Goal: Information Seeking & Learning: Learn about a topic

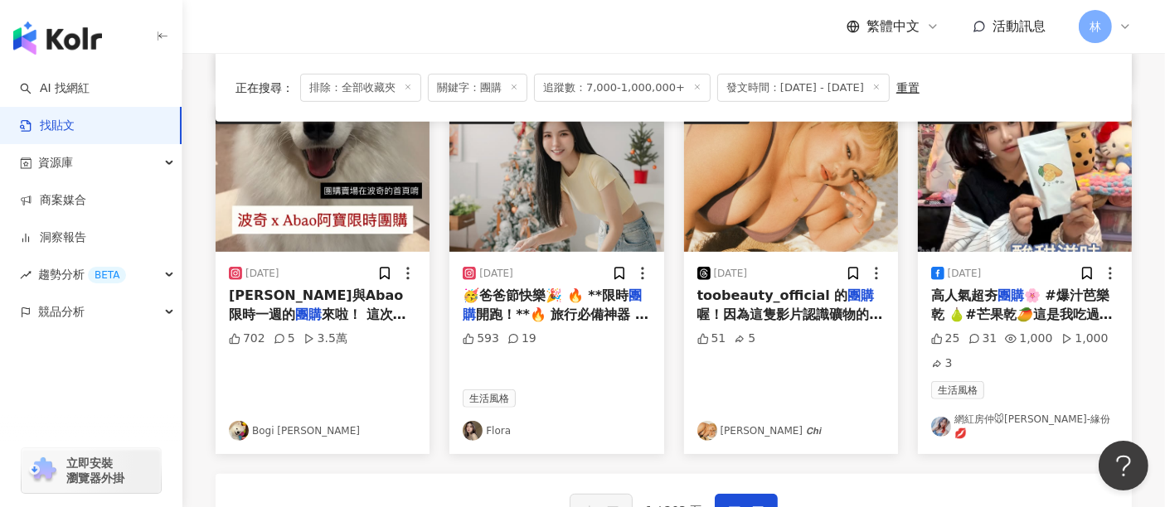
scroll to position [1084, 0]
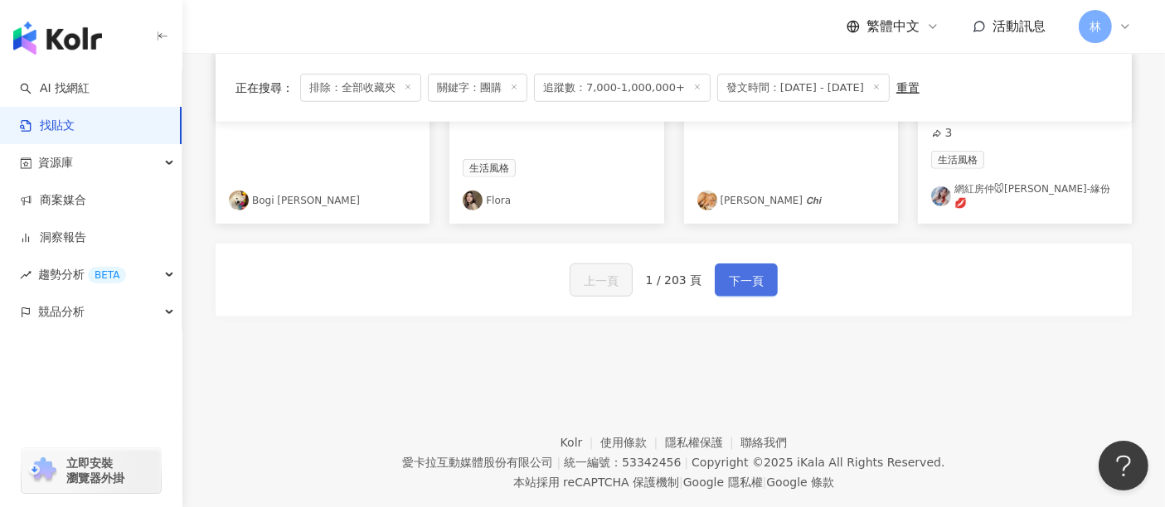
click at [742, 279] on span "下一頁" at bounding box center [746, 281] width 35 height 20
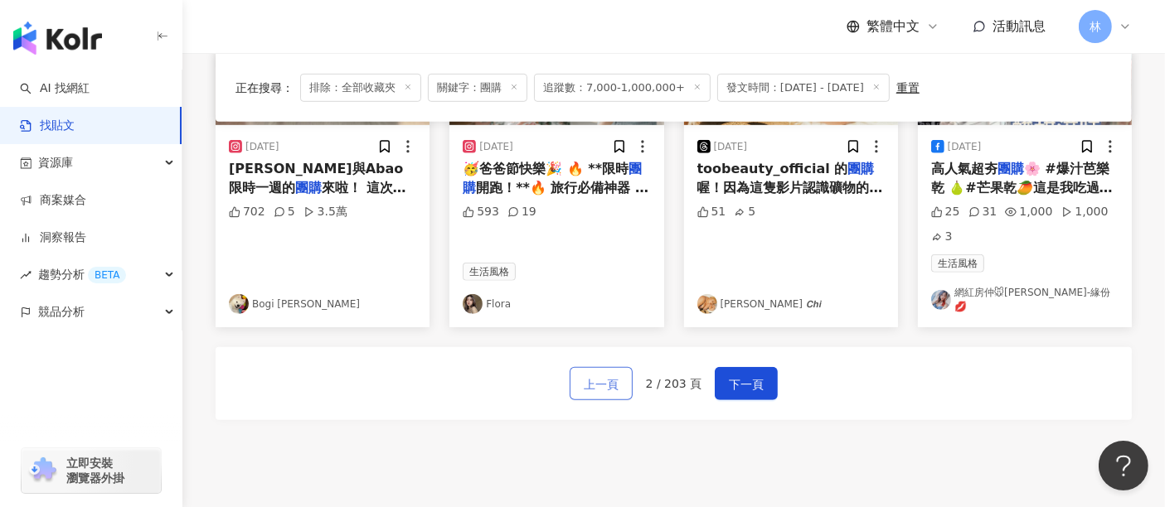
scroll to position [1015, 0]
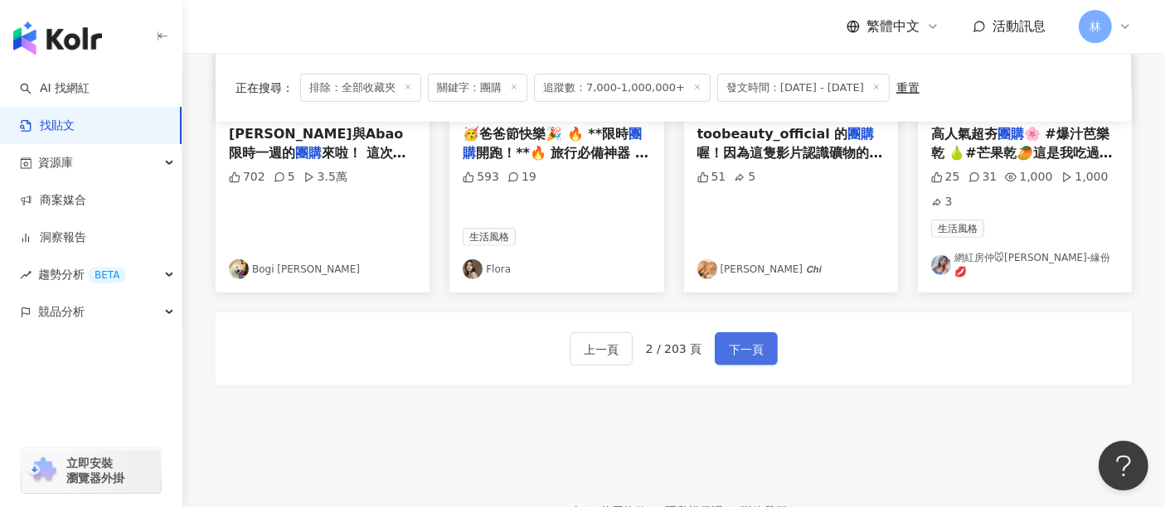
click at [745, 346] on span "下一頁" at bounding box center [746, 350] width 35 height 20
click at [729, 340] on span "下一頁" at bounding box center [746, 350] width 35 height 20
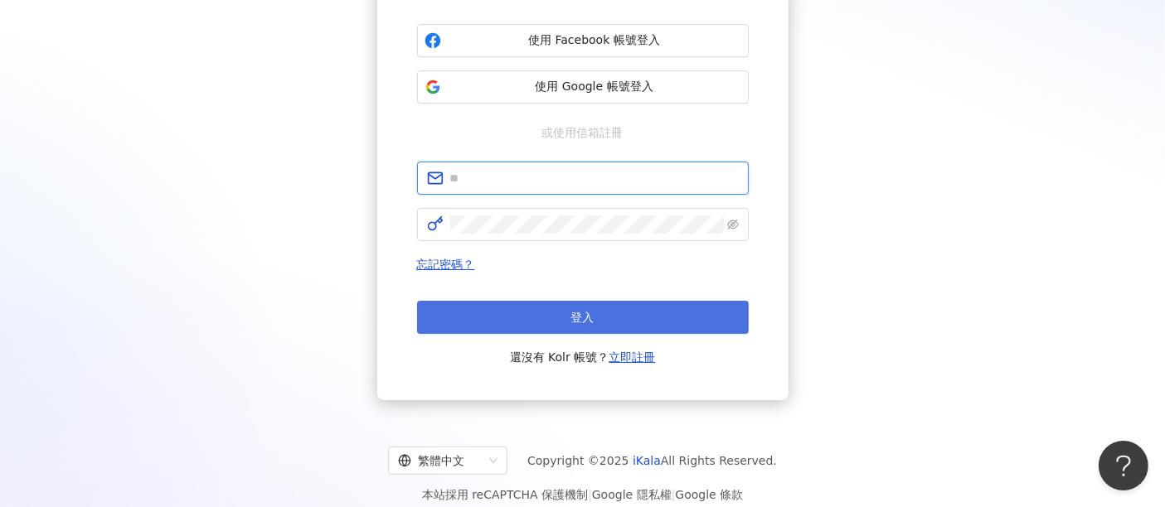
type input "**********"
click at [580, 318] on span "登入" at bounding box center [582, 317] width 23 height 13
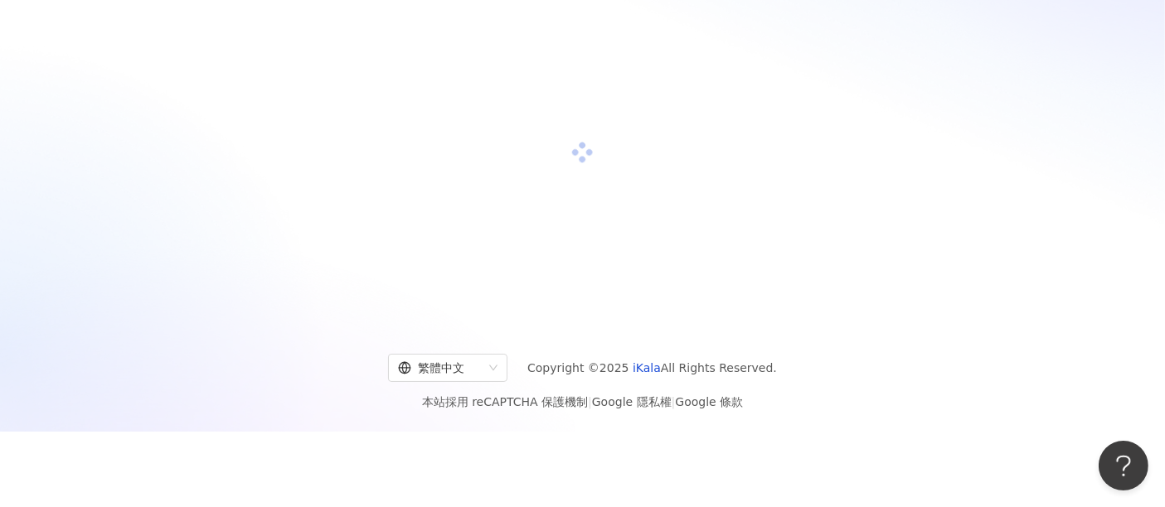
scroll to position [184, 0]
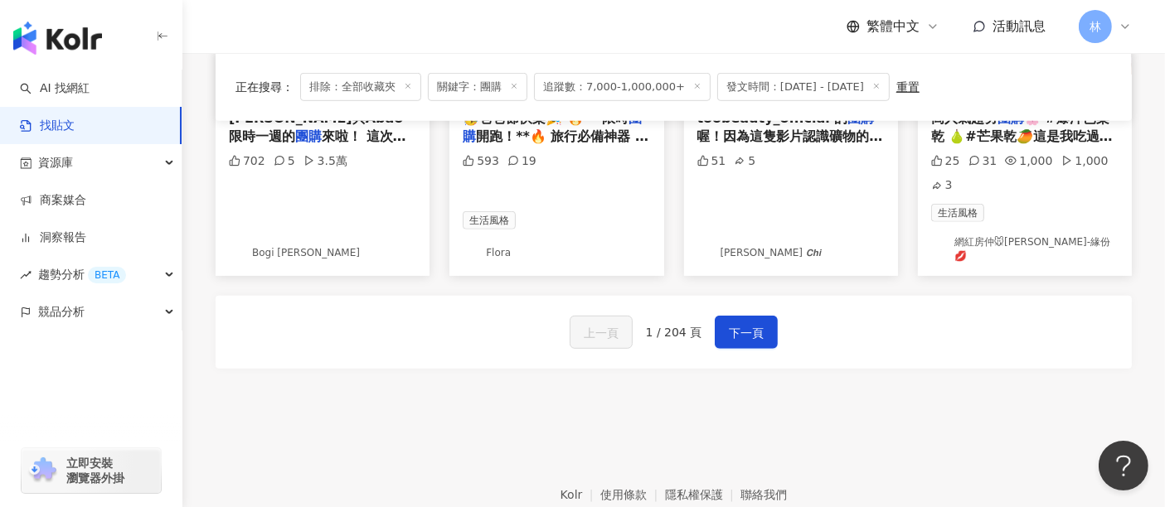
scroll to position [1103, 0]
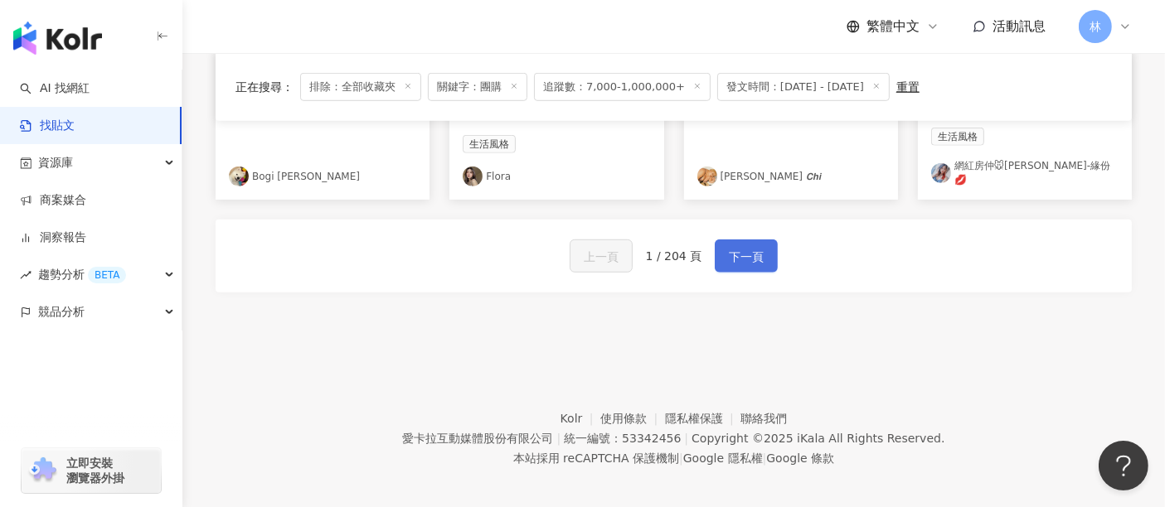
click at [744, 247] on span "下一頁" at bounding box center [746, 257] width 35 height 20
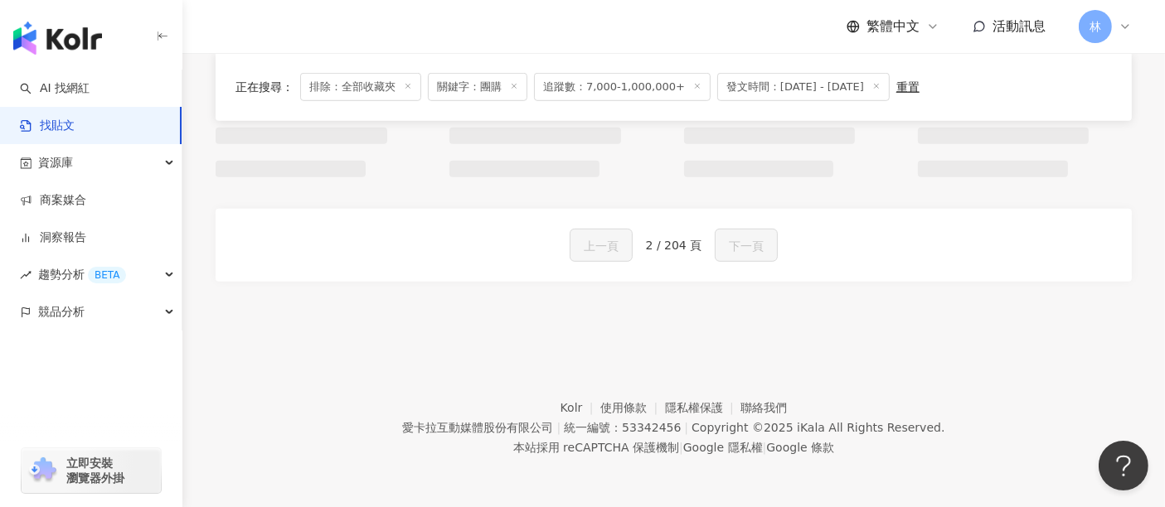
scroll to position [1094, 0]
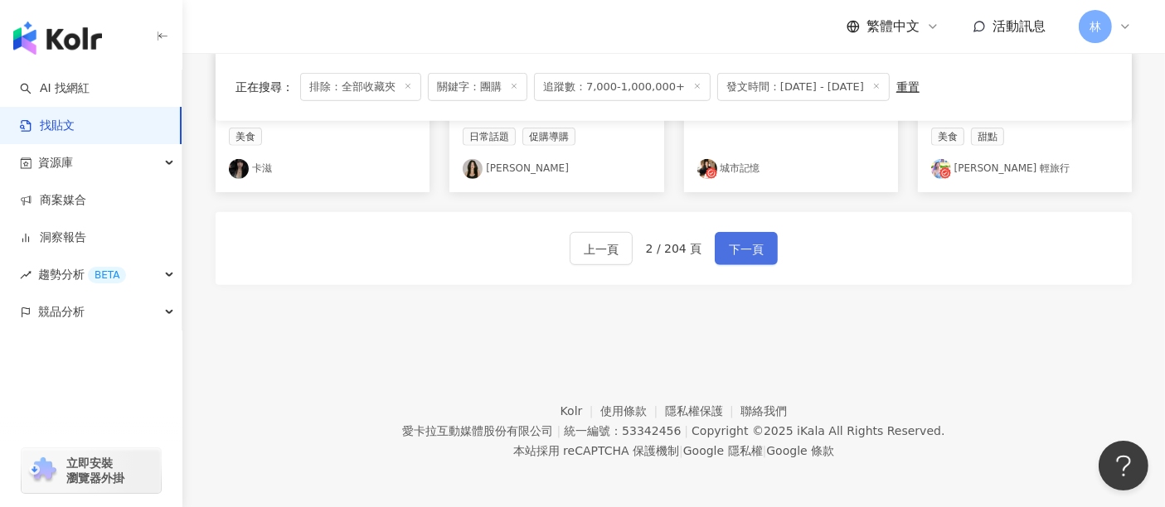
click at [748, 248] on span "下一頁" at bounding box center [746, 250] width 35 height 20
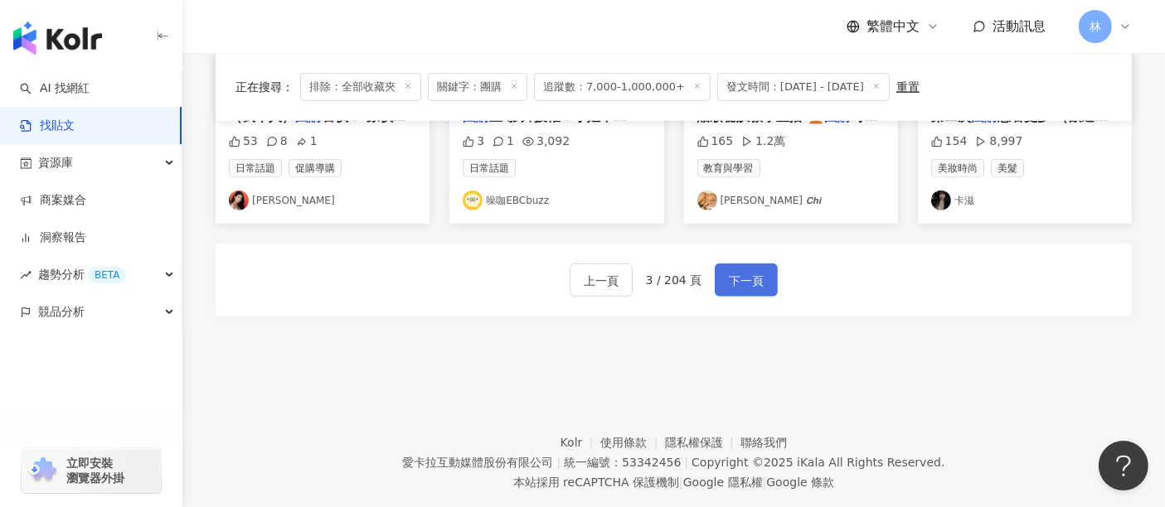
click at [748, 271] on span "下一頁" at bounding box center [746, 281] width 35 height 20
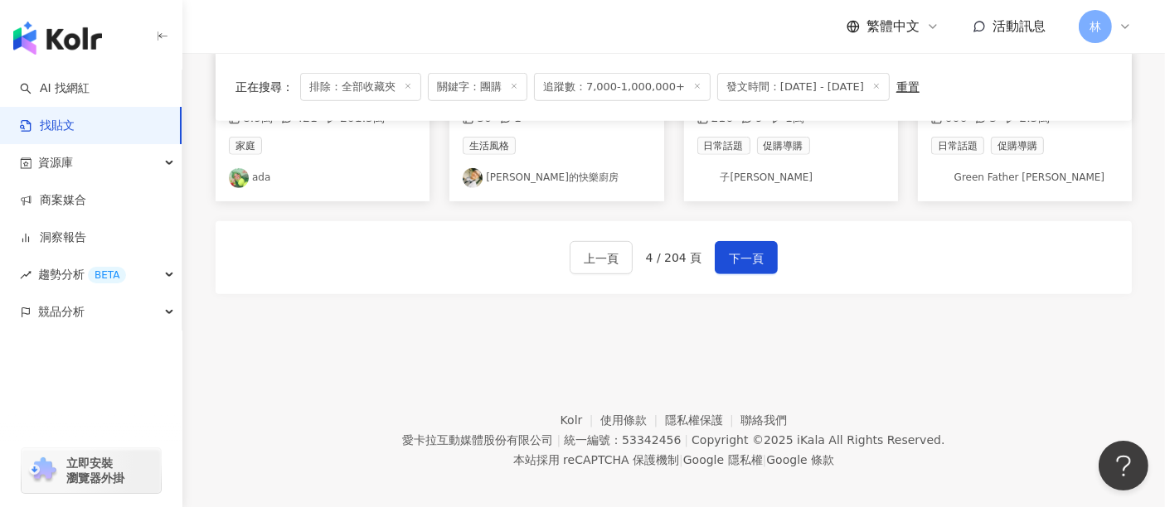
scroll to position [1103, 0]
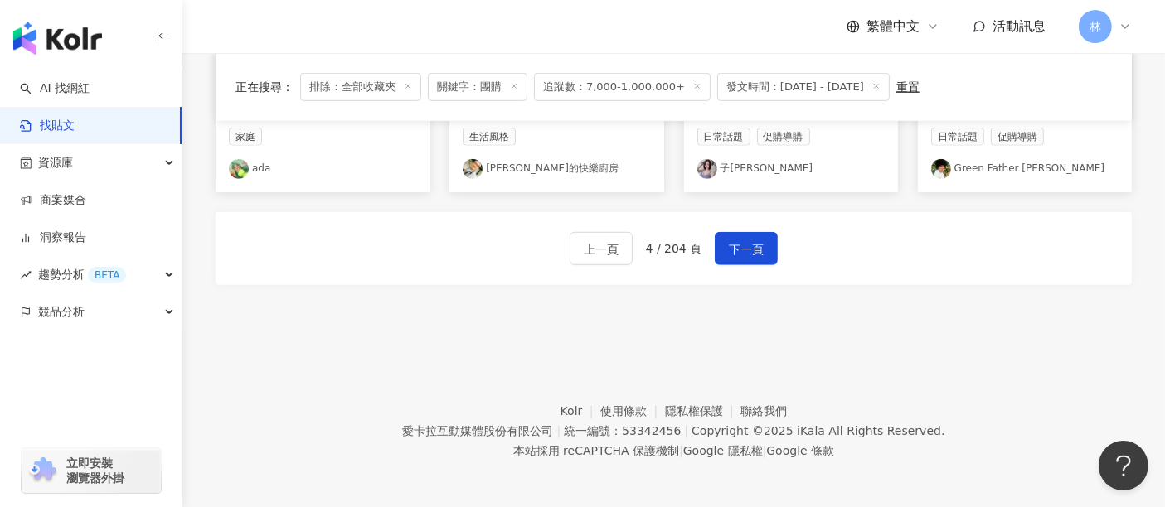
click at [976, 351] on footer "Kolr 使用條款 隱私權保護 聯絡我們 愛卡拉互動媒體股份有限公司 | 統一編號：53342456 | Copyright © 2025 iKala All…" at bounding box center [673, 419] width 982 height 184
click at [752, 244] on span "下一頁" at bounding box center [746, 250] width 35 height 20
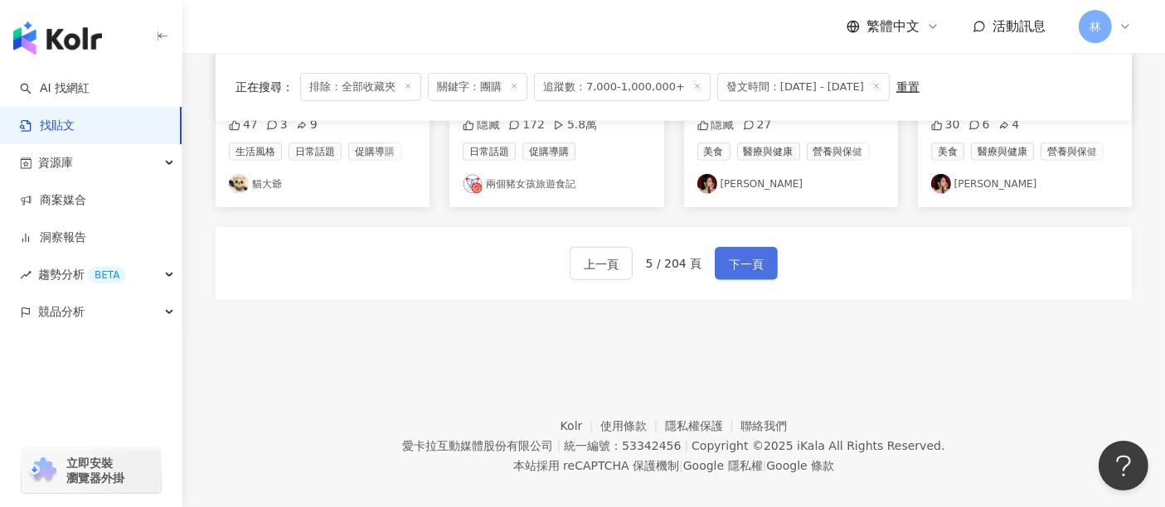
click at [752, 254] on span "下一頁" at bounding box center [746, 264] width 35 height 20
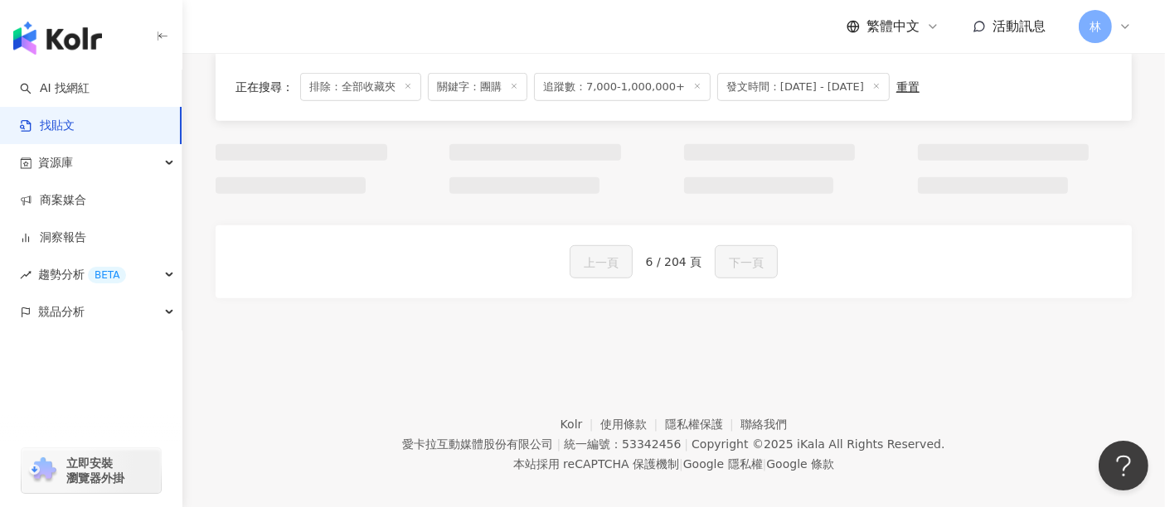
scroll to position [1094, 0]
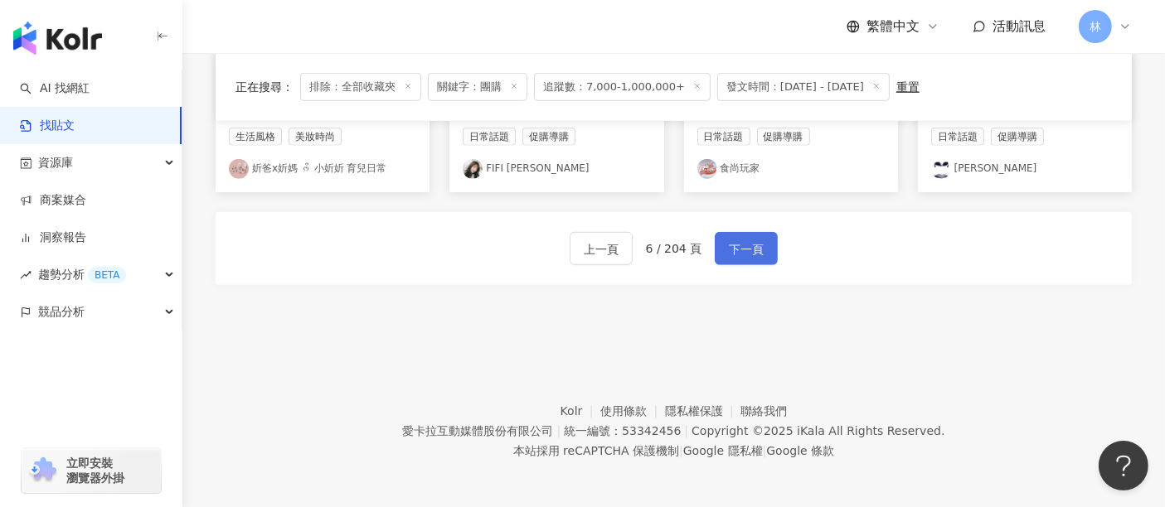
click at [752, 244] on span "下一頁" at bounding box center [746, 250] width 35 height 20
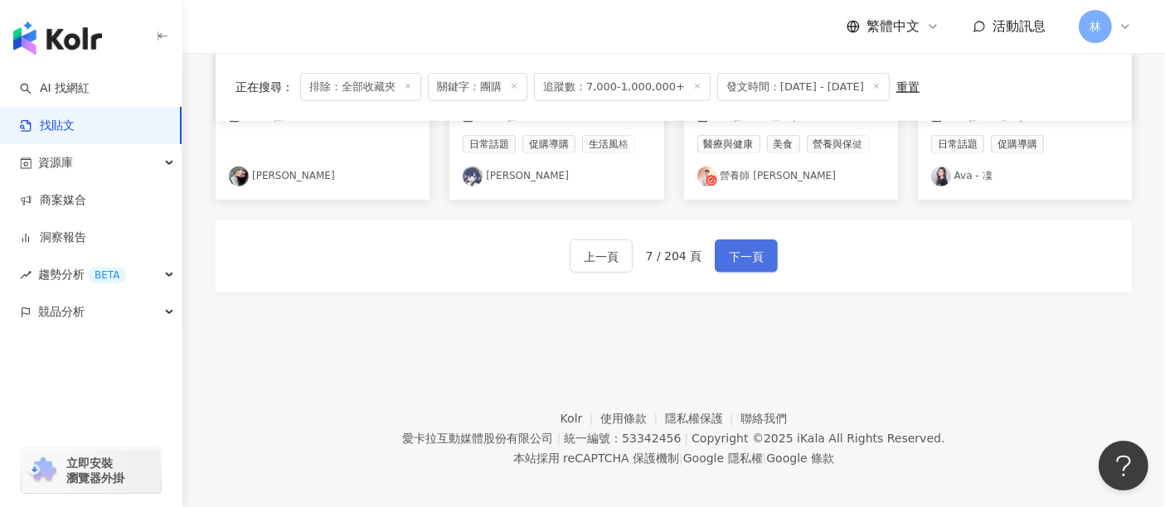
click at [752, 247] on span "下一頁" at bounding box center [746, 257] width 35 height 20
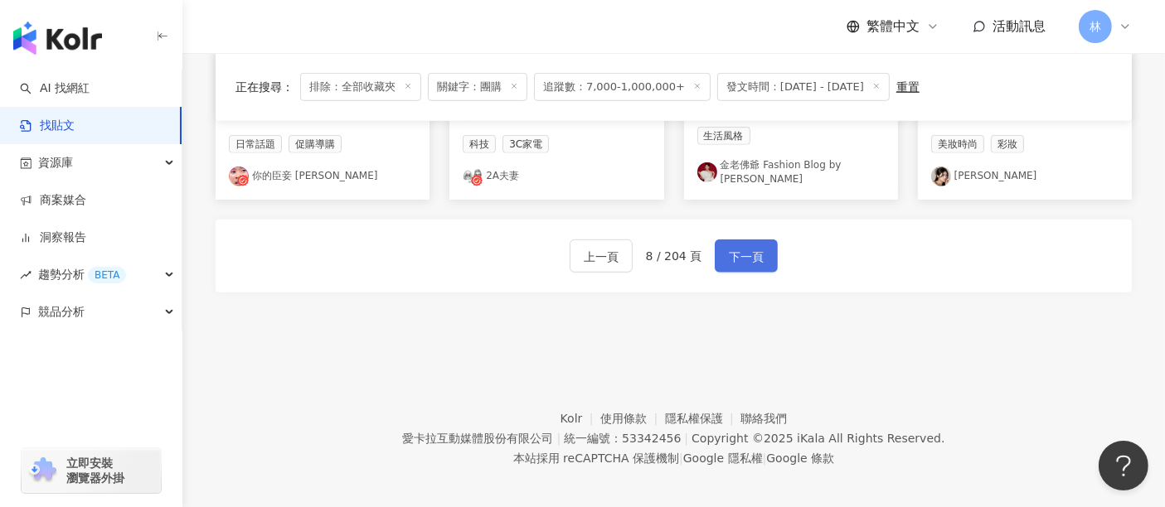
click at [752, 247] on span "下一頁" at bounding box center [746, 257] width 35 height 20
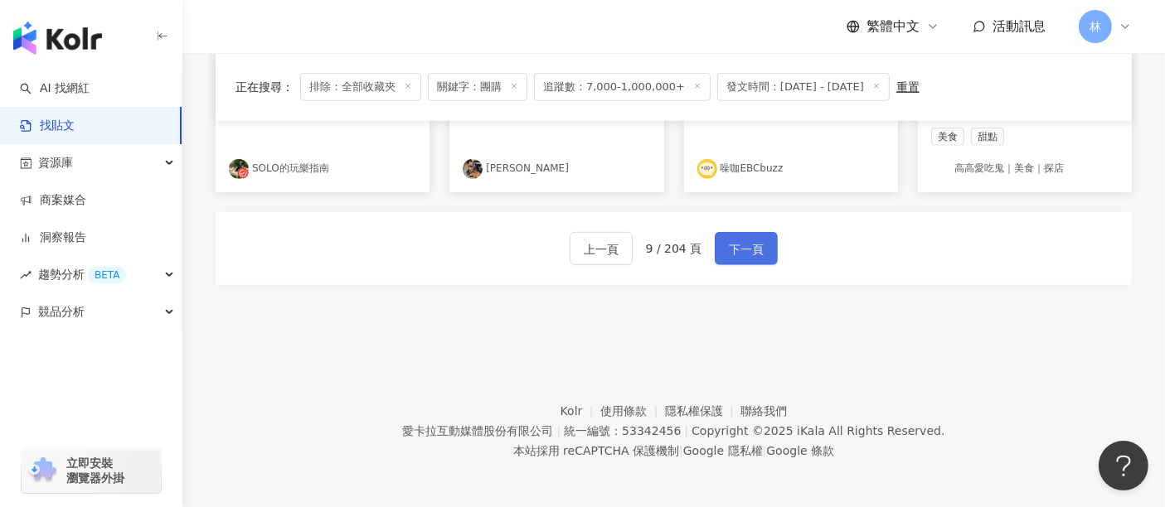
click at [752, 244] on span "下一頁" at bounding box center [746, 250] width 35 height 20
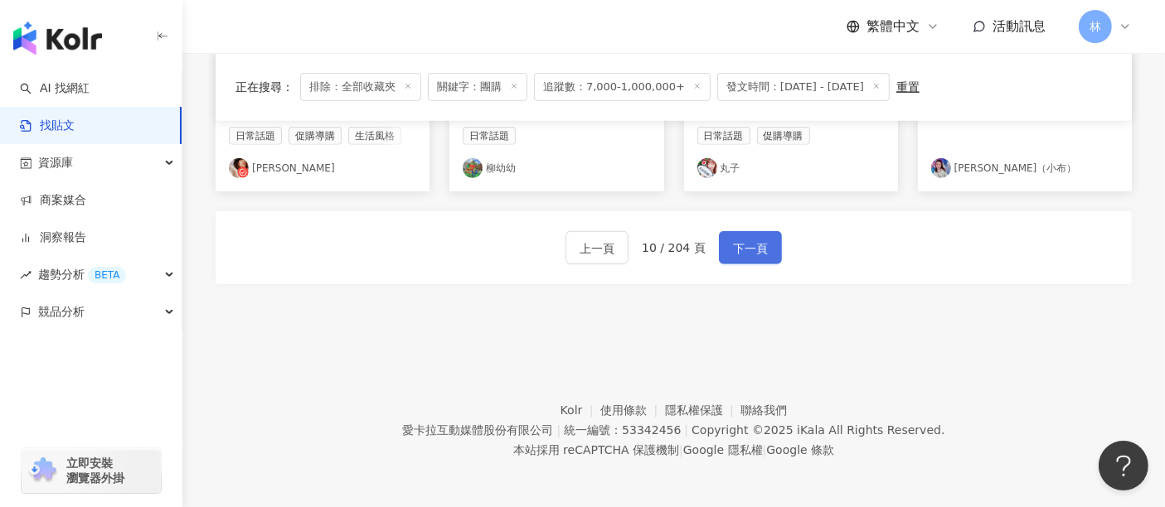
click at [752, 244] on span "下一頁" at bounding box center [750, 249] width 35 height 20
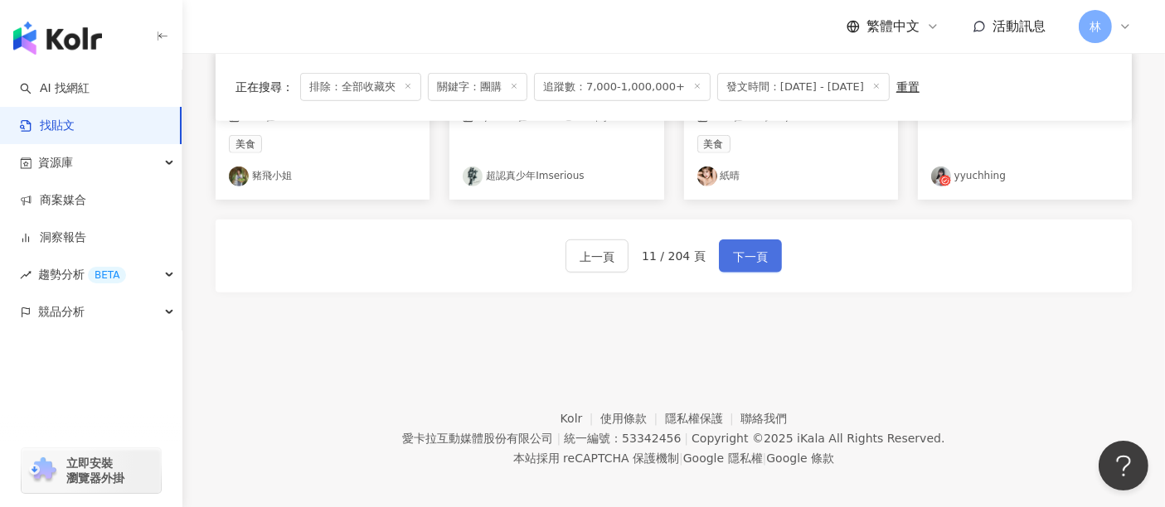
click at [752, 247] on span "下一頁" at bounding box center [750, 257] width 35 height 20
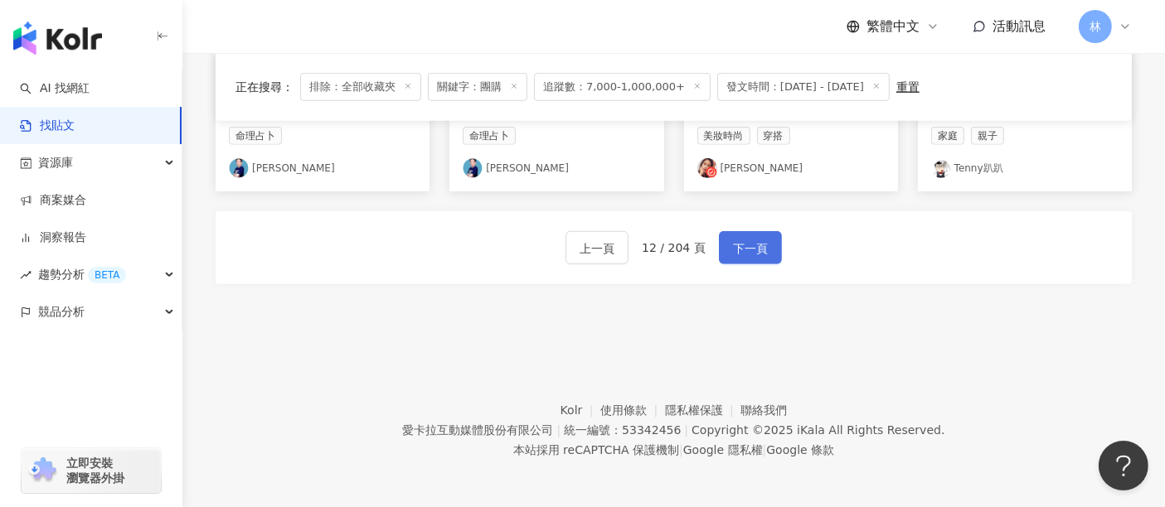
click at [752, 244] on span "下一頁" at bounding box center [750, 249] width 35 height 20
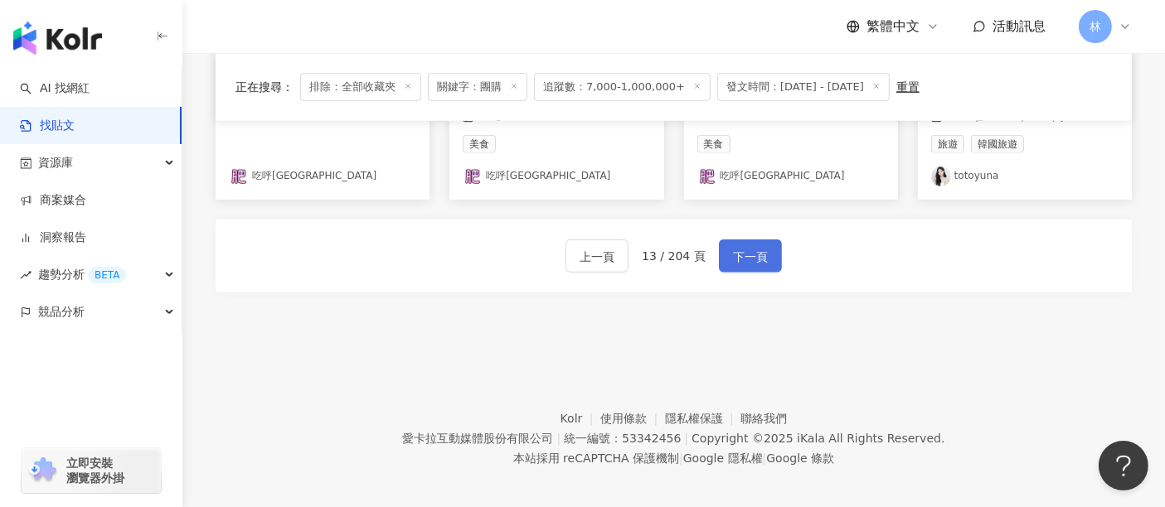
click at [752, 247] on span "下一頁" at bounding box center [750, 257] width 35 height 20
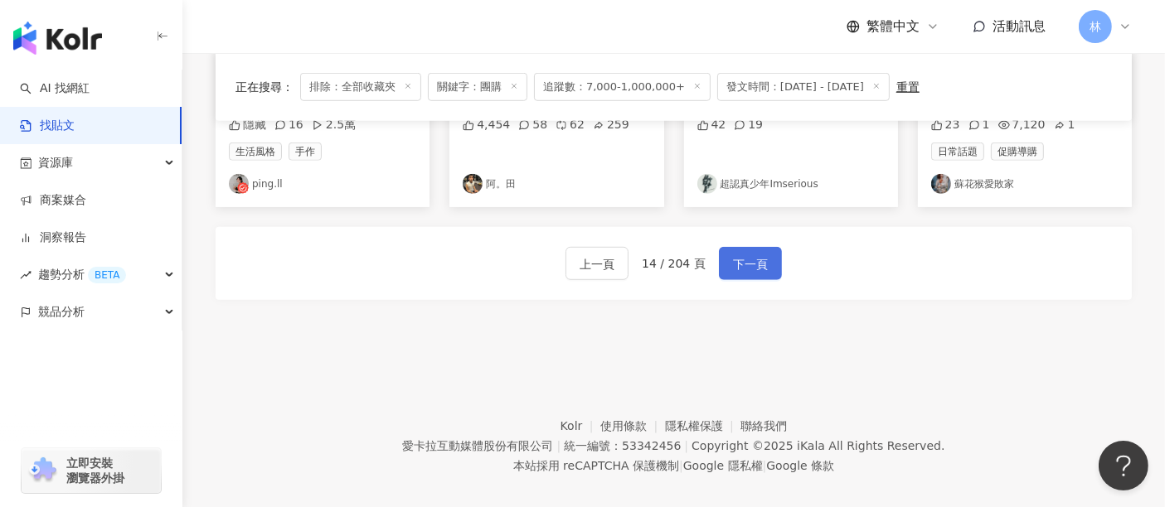
click at [752, 254] on span "下一頁" at bounding box center [750, 264] width 35 height 20
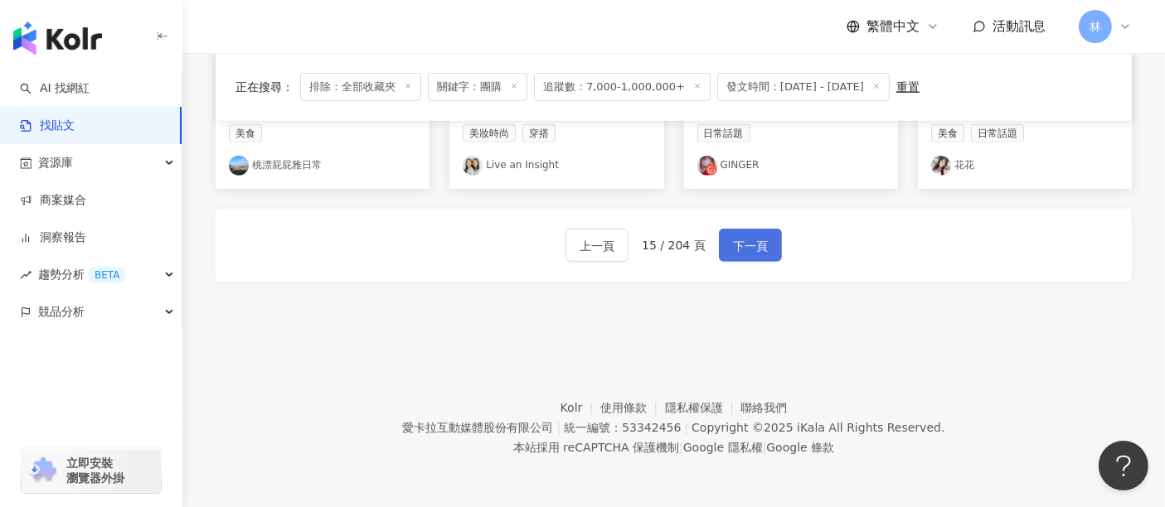
click at [752, 244] on span "下一頁" at bounding box center [750, 246] width 35 height 20
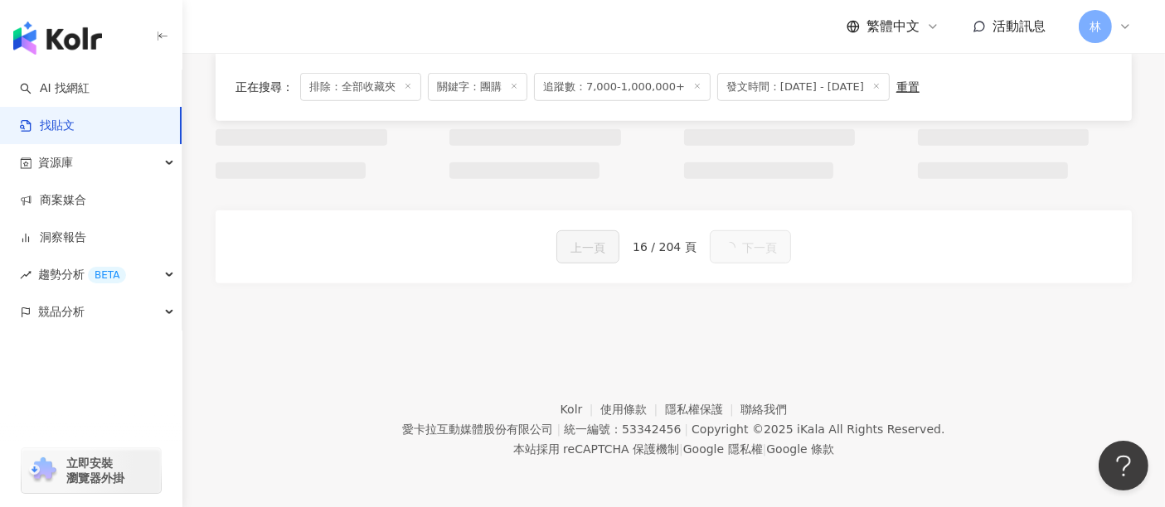
click at [752, 244] on span "下一頁" at bounding box center [759, 248] width 35 height 20
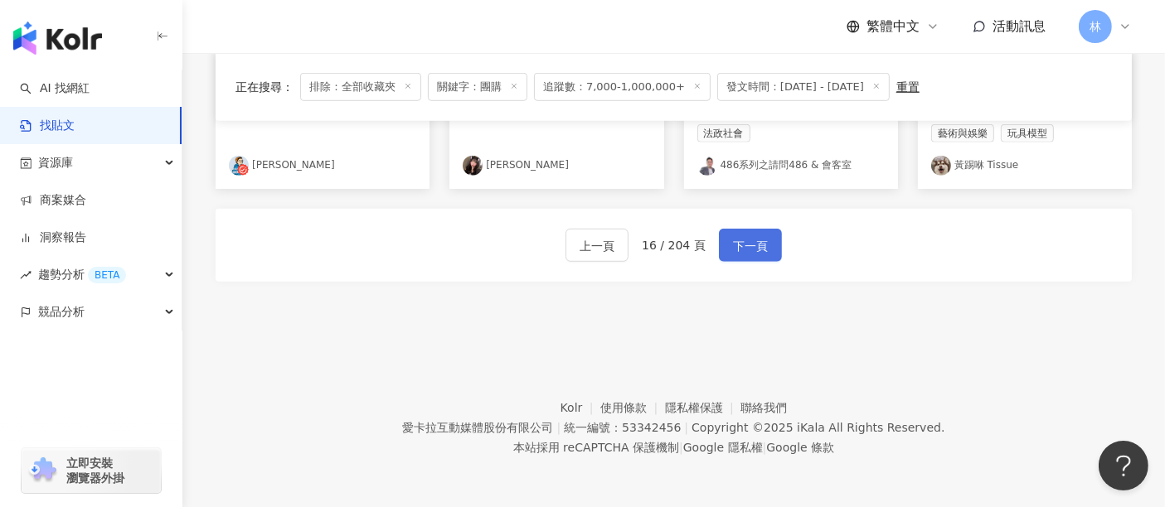
scroll to position [1079, 0]
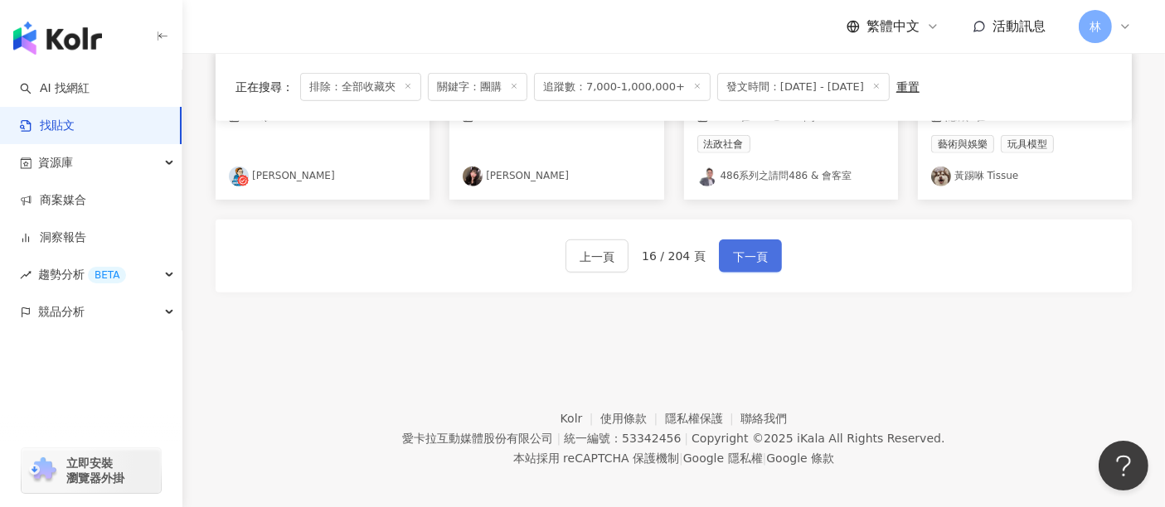
click at [752, 247] on span "下一頁" at bounding box center [750, 257] width 35 height 20
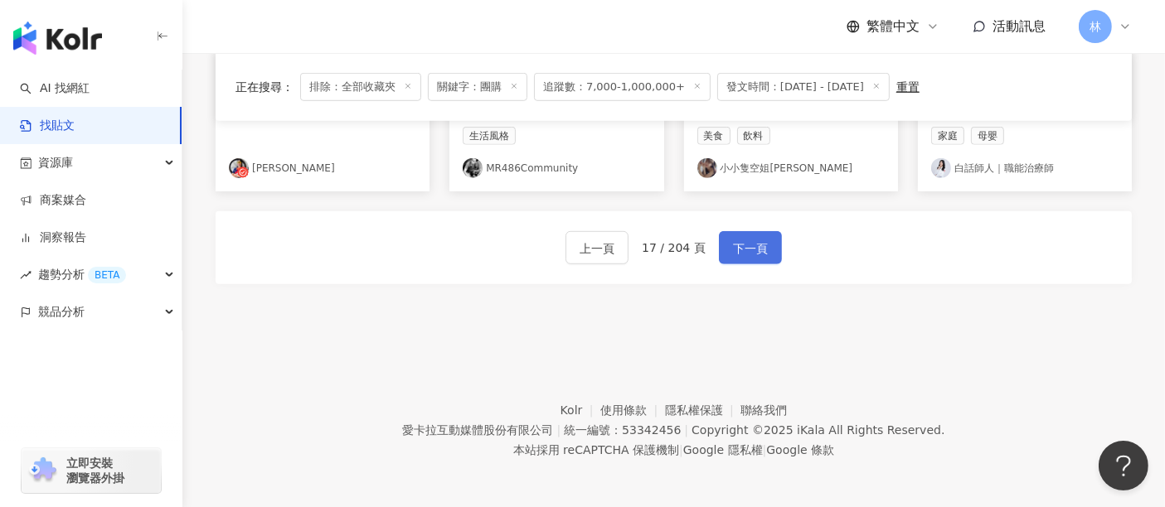
click at [752, 244] on span "下一頁" at bounding box center [750, 249] width 35 height 20
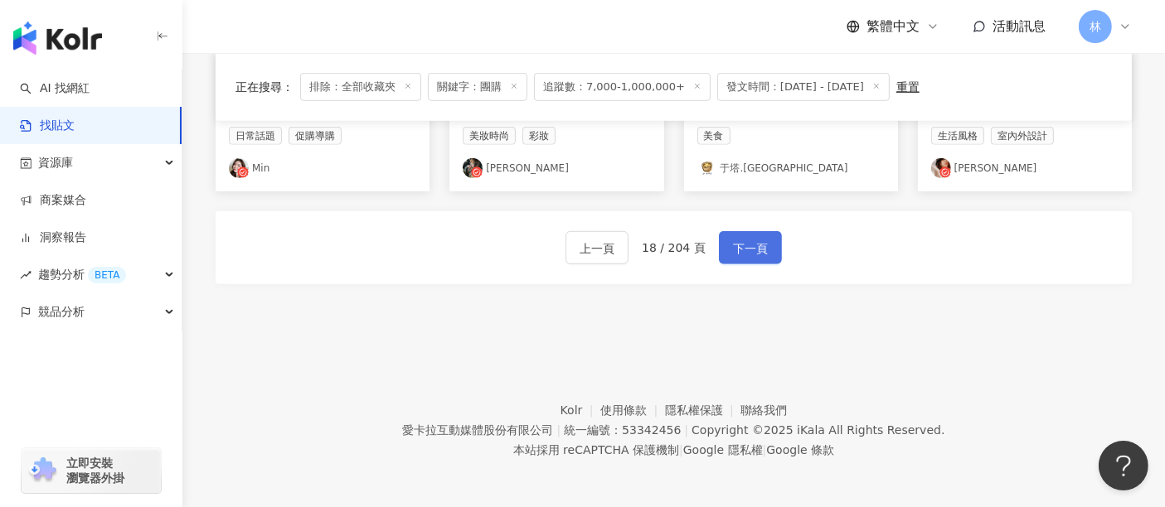
click at [752, 244] on span "下一頁" at bounding box center [750, 249] width 35 height 20
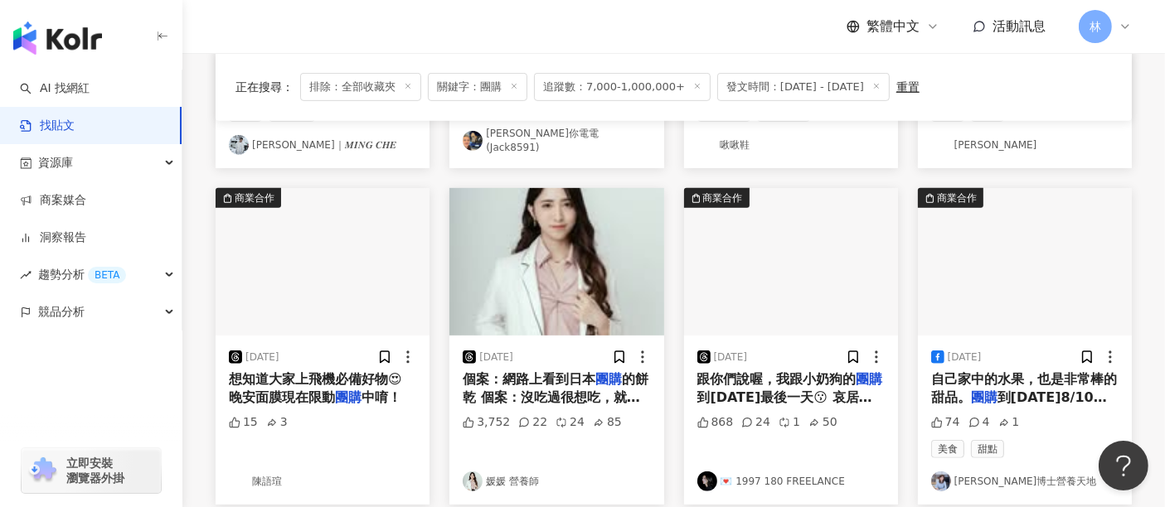
scroll to position [901, 0]
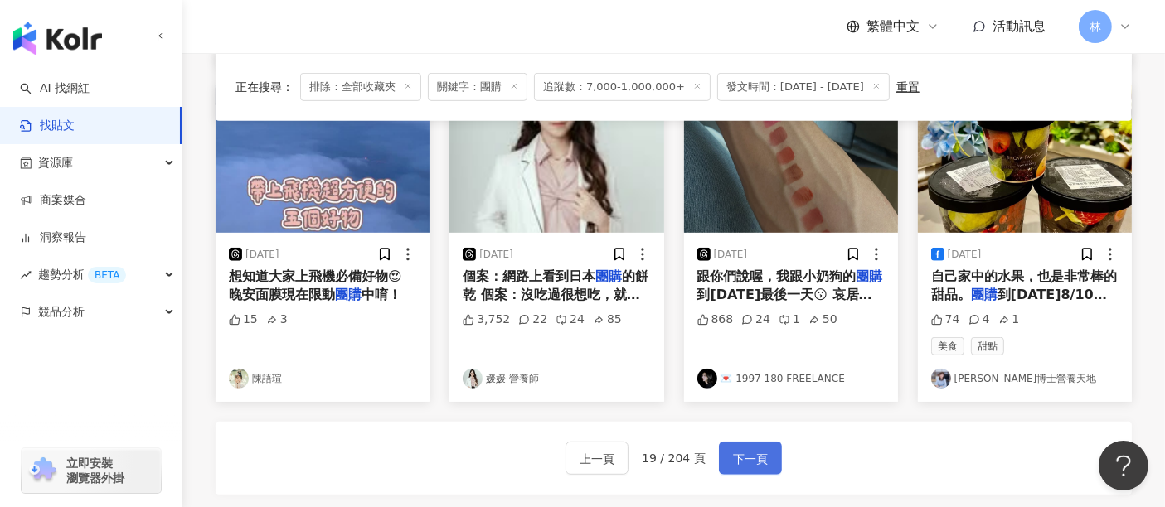
click at [748, 449] on span "下一頁" at bounding box center [750, 459] width 35 height 20
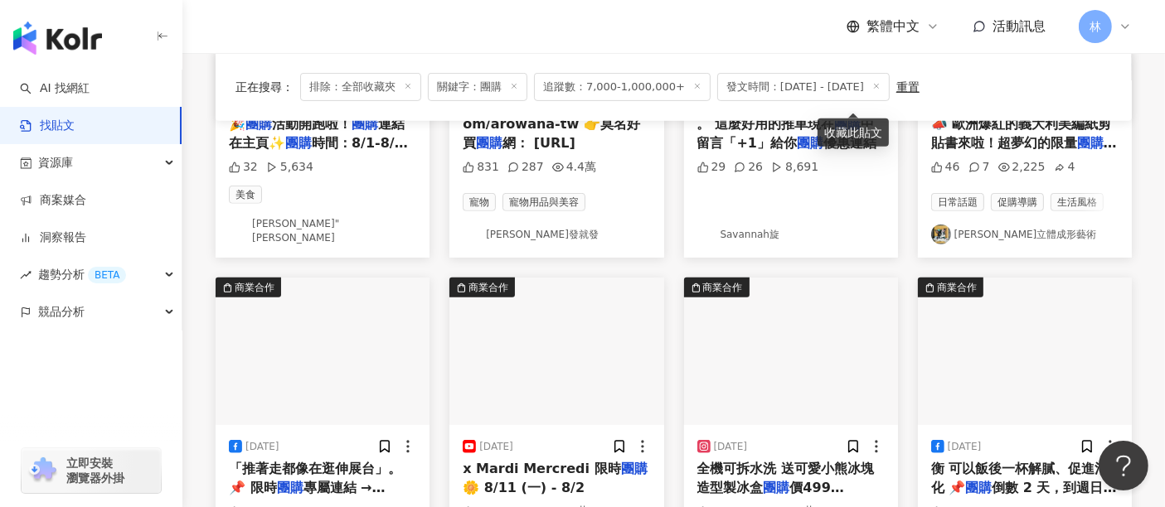
scroll to position [876, 0]
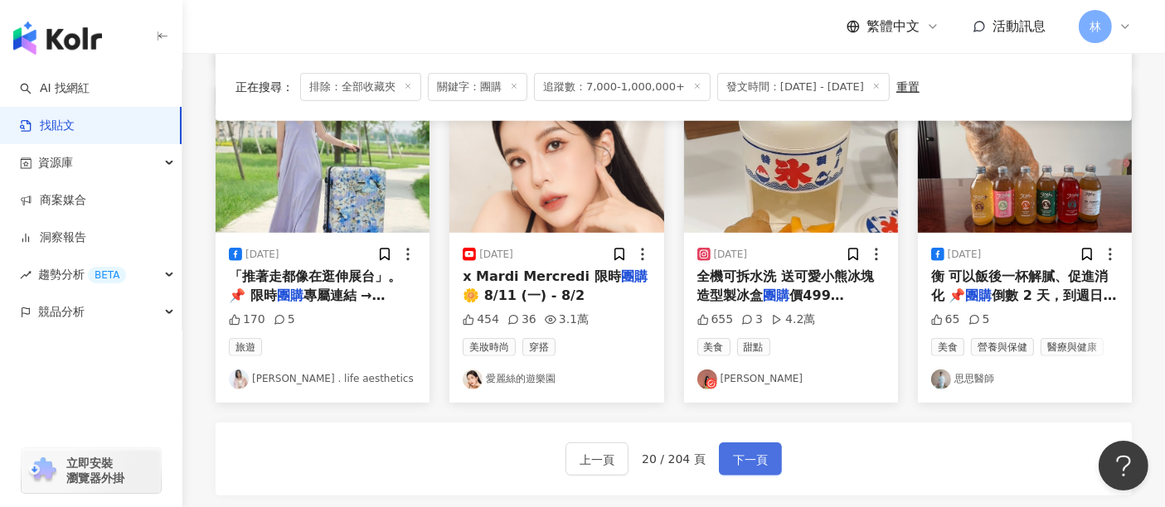
click at [737, 450] on span "下一頁" at bounding box center [750, 460] width 35 height 20
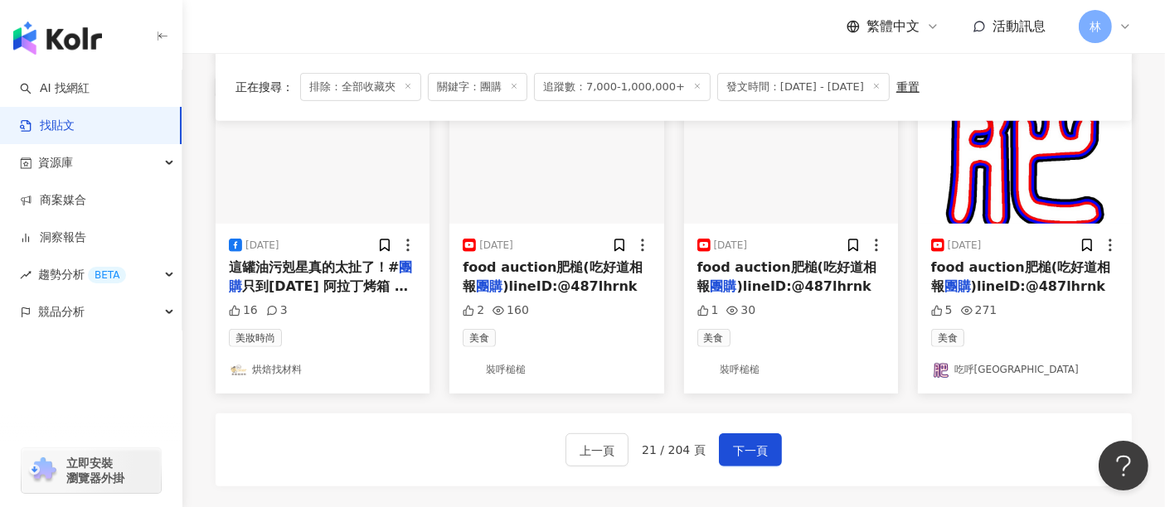
scroll to position [976, 0]
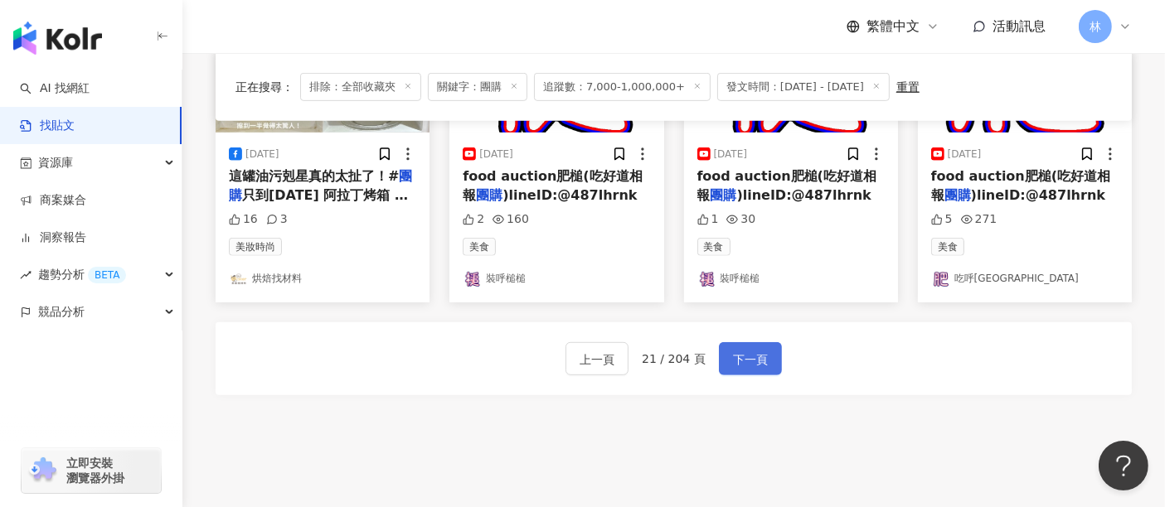
click at [733, 352] on span "下一頁" at bounding box center [750, 360] width 35 height 20
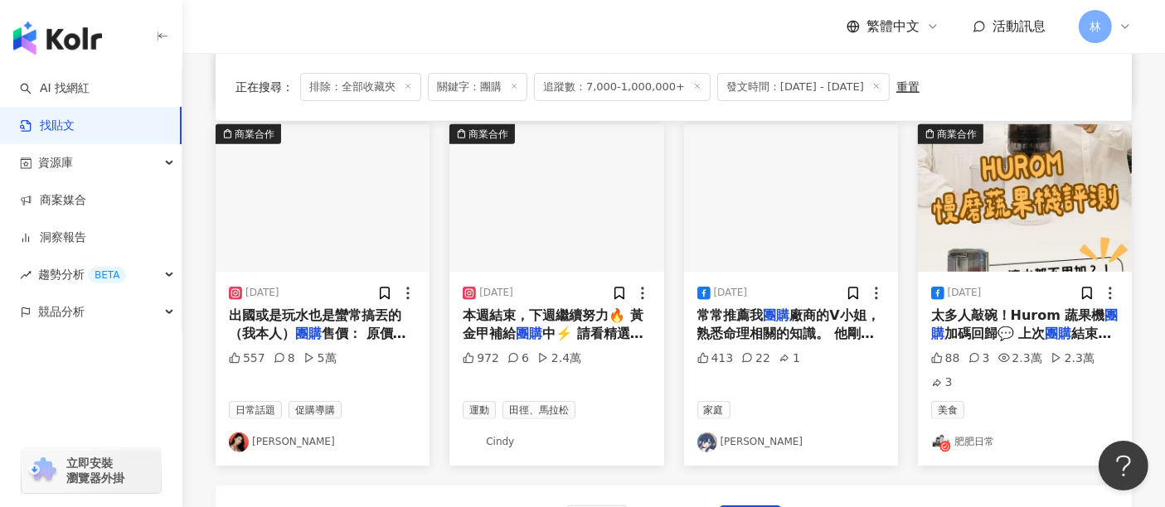
scroll to position [877, 0]
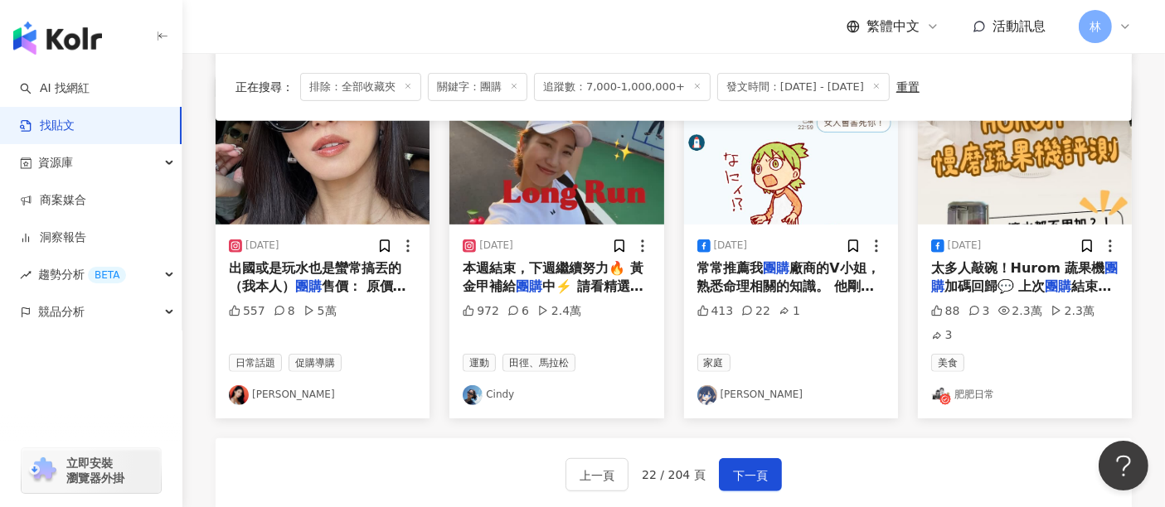
click at [1004, 197] on img "button" at bounding box center [1025, 151] width 214 height 148
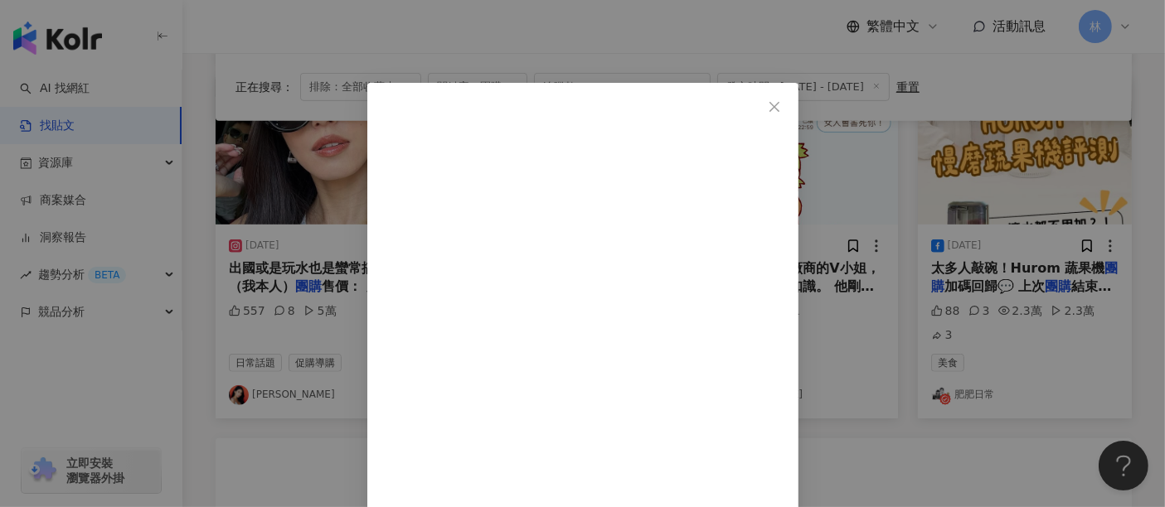
click at [996, 211] on div "肥肥日常 [DATE] 88 3 2.3萬 2.3萬 3 查看原始貼文" at bounding box center [582, 253] width 1165 height 507
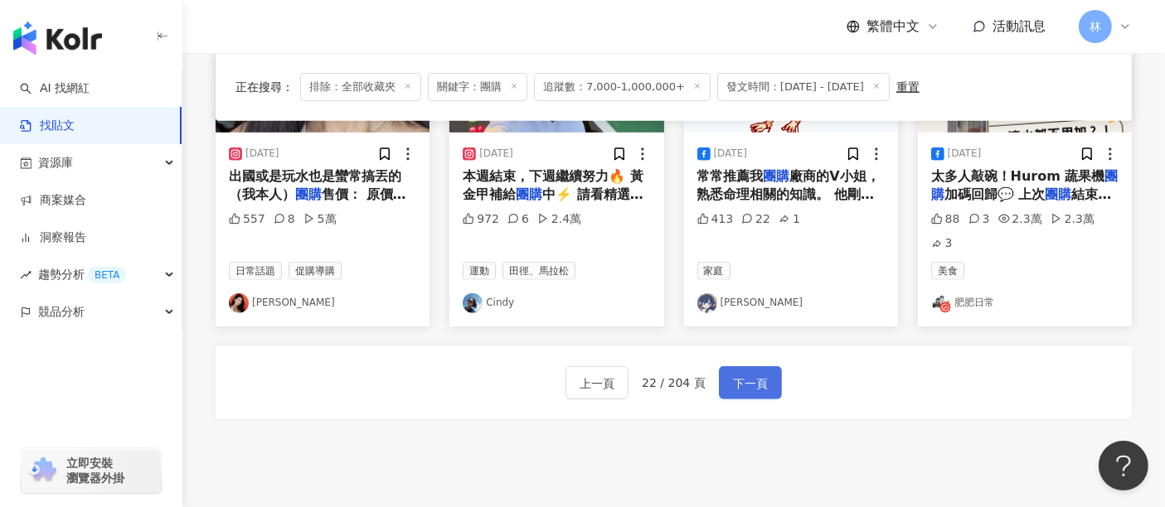
click at [744, 374] on span "下一頁" at bounding box center [750, 384] width 35 height 20
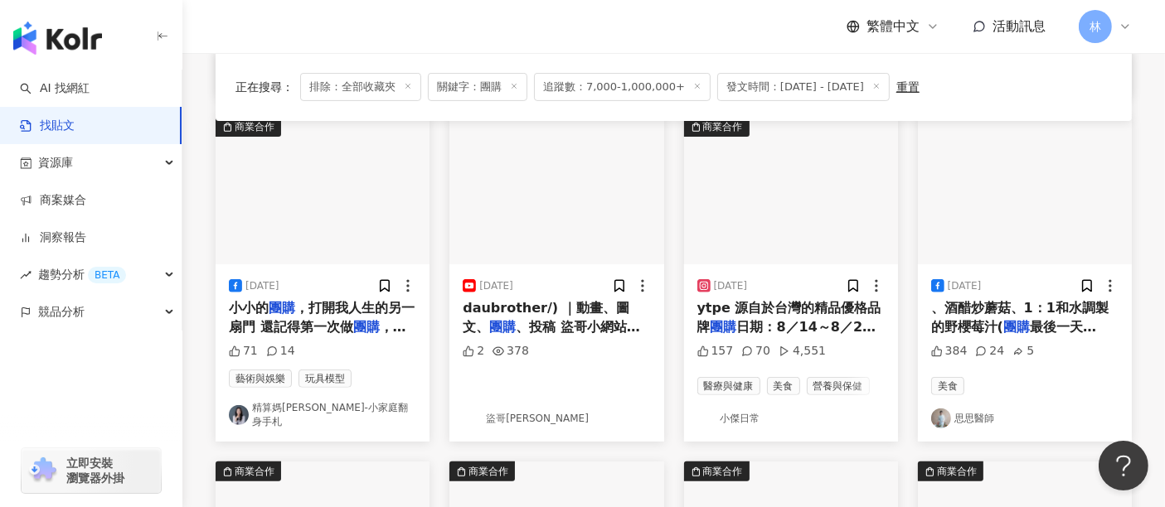
scroll to position [460, 0]
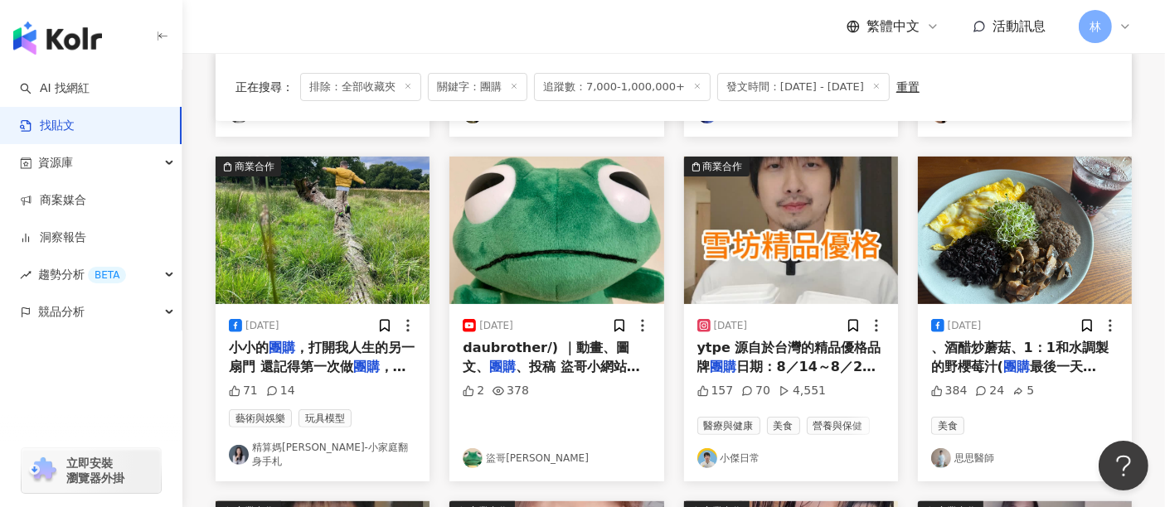
click at [343, 249] on img "button" at bounding box center [323, 231] width 214 height 148
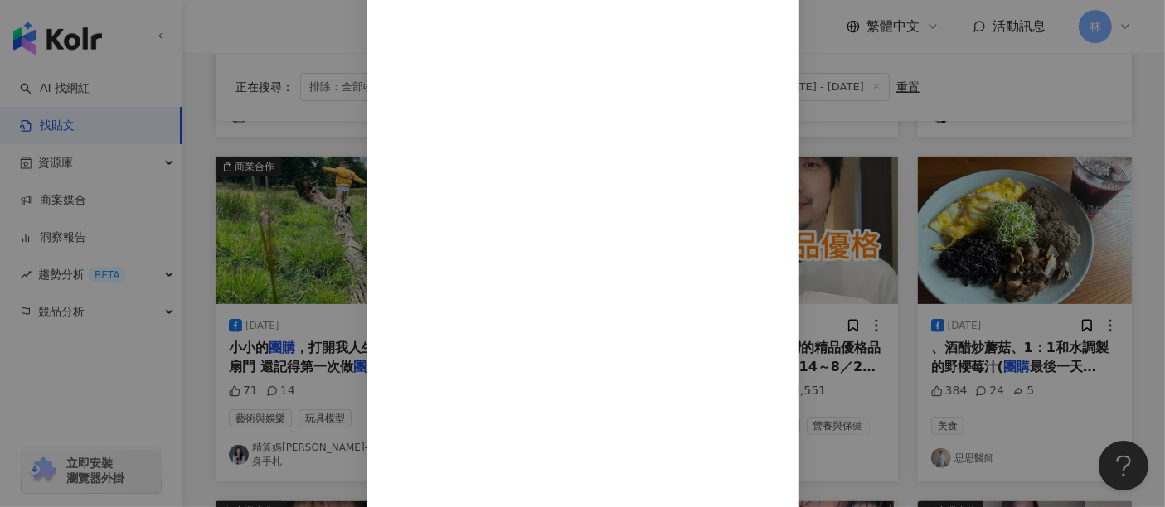
scroll to position [1843, 0]
click at [1084, 145] on div "精算媽[PERSON_NAME]兔-小家庭翻身手札 [DATE] 71 14 查看原始貼文" at bounding box center [582, 253] width 1165 height 507
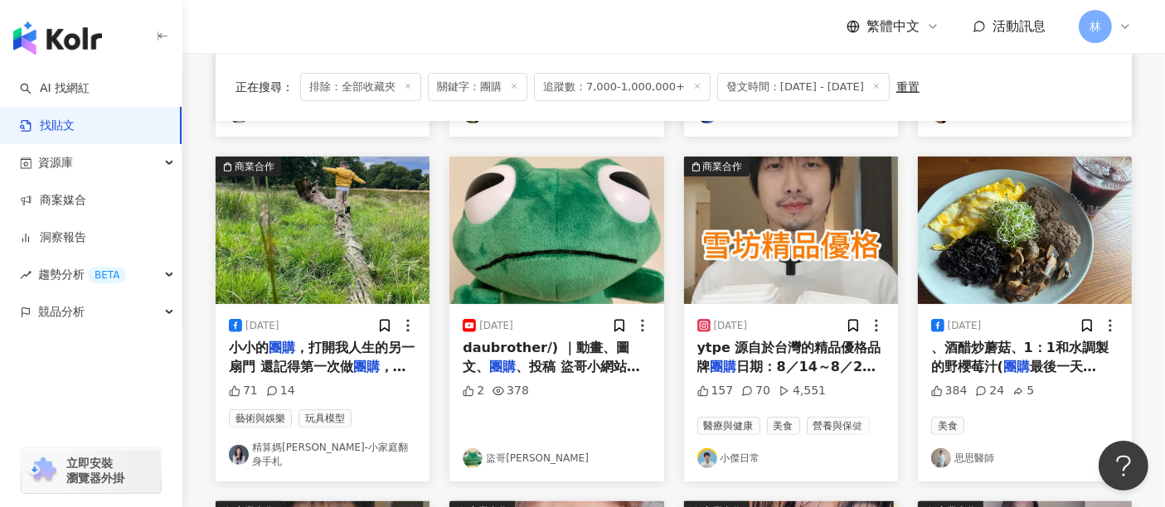
click at [313, 273] on img "button" at bounding box center [323, 231] width 214 height 148
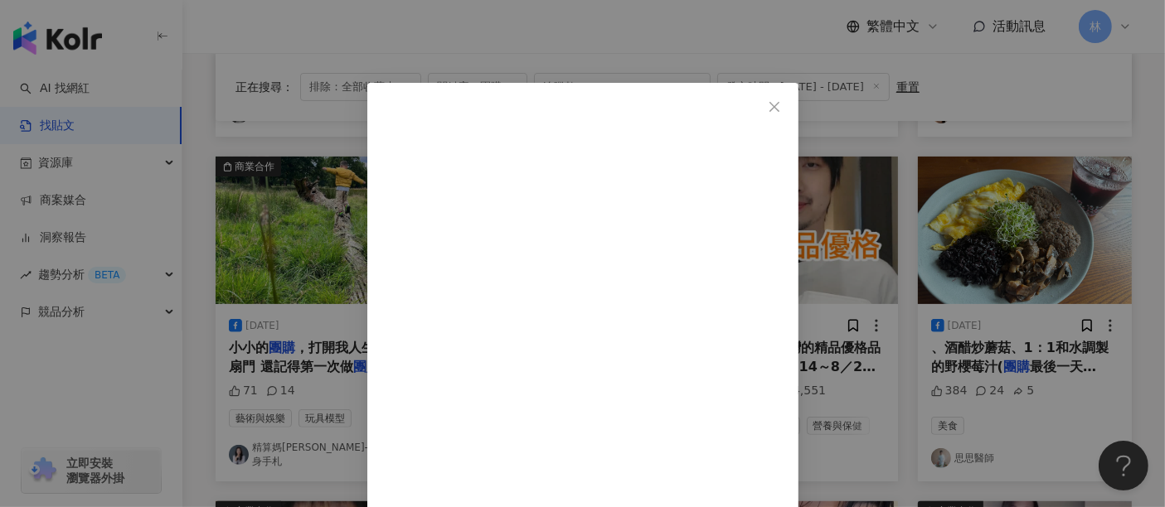
click at [1043, 225] on div "精算媽[PERSON_NAME]兔-小家庭翻身手札 [DATE] 71 14 查看原始貼文" at bounding box center [582, 253] width 1165 height 507
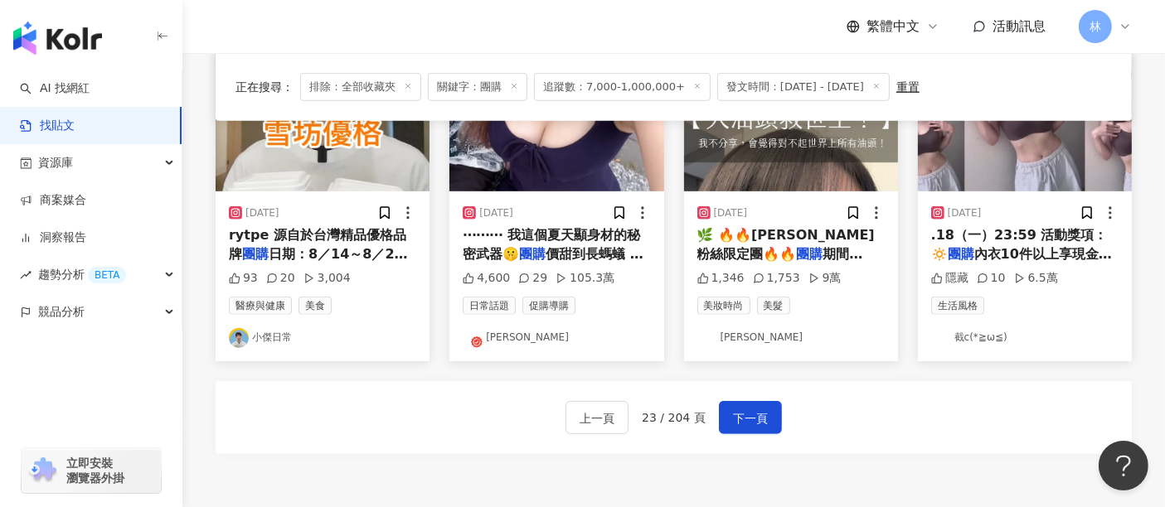
scroll to position [921, 0]
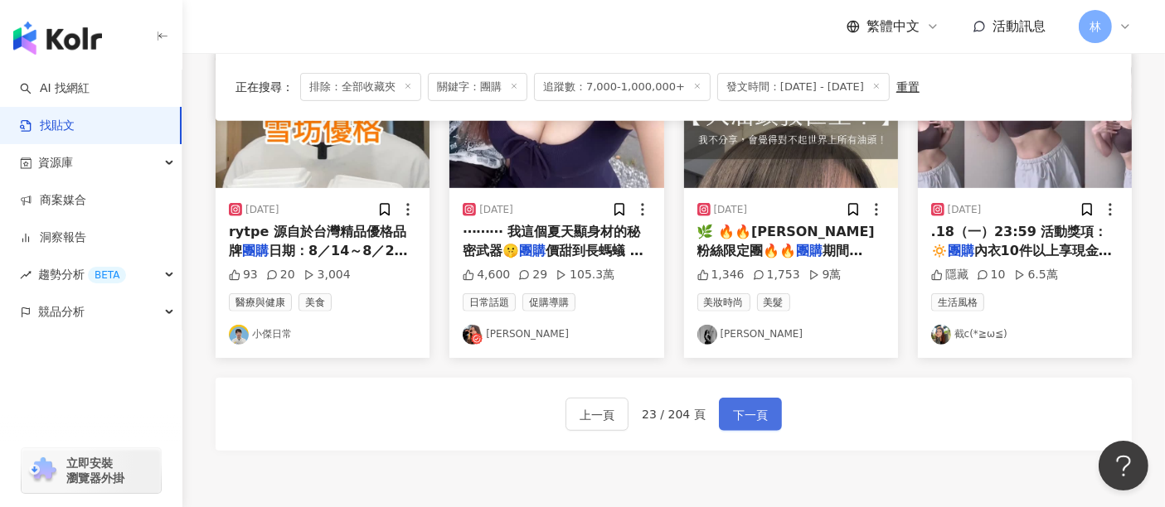
click at [751, 415] on button "下一頁" at bounding box center [750, 414] width 63 height 33
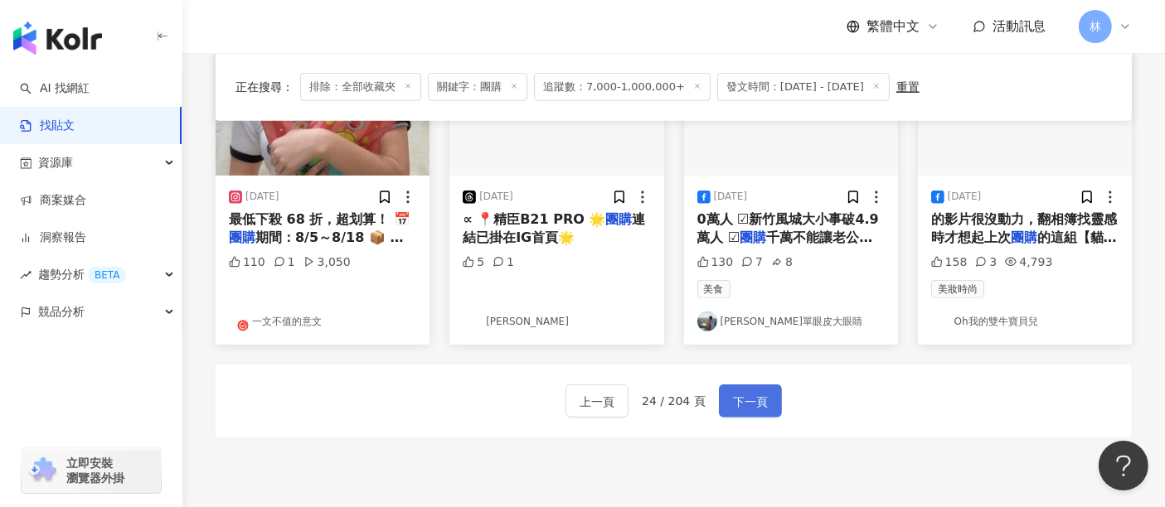
scroll to position [829, 0]
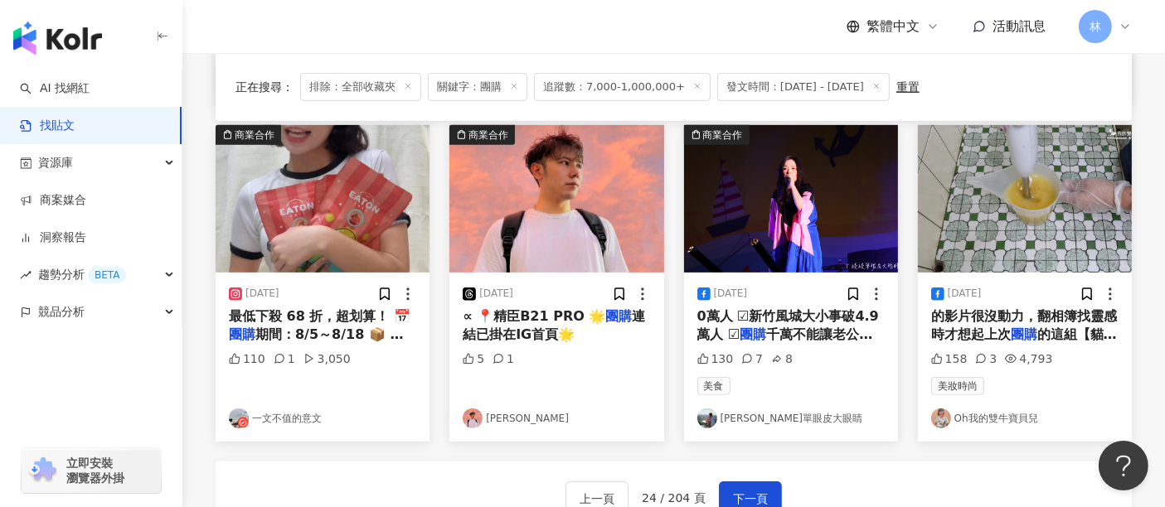
click at [1026, 163] on img "button" at bounding box center [1025, 199] width 214 height 148
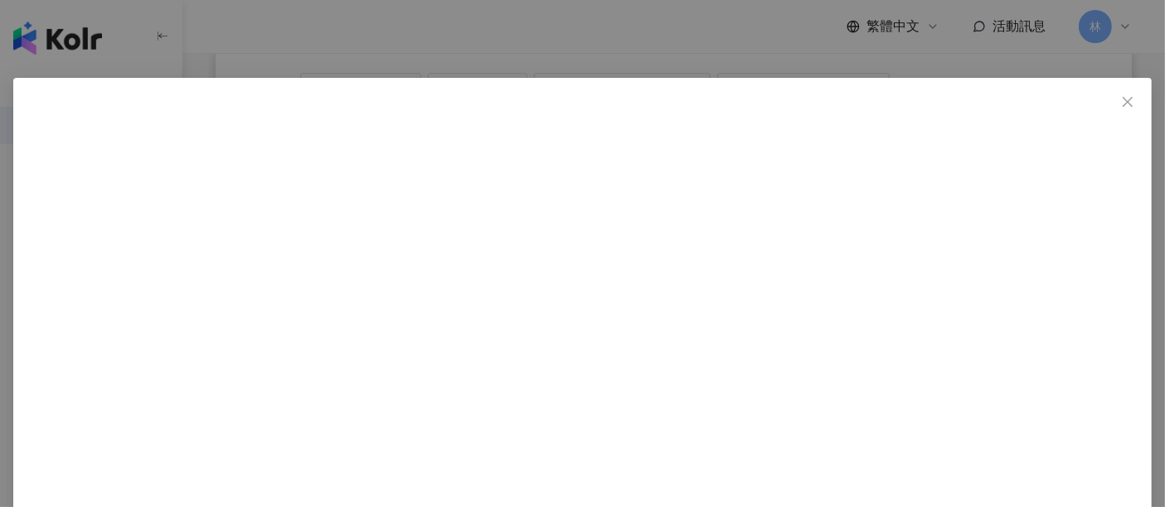
scroll to position [0, 0]
click at [1029, 283] on div "Oh我的雙牛寶貝兒 [DATE] 好一陣子沒接代製皂了，現在會來找我的幾乎都是回購的老顧客，都知道我喜歡玩花樣，幾乎不會指定款式讓我盡情的玩，實在揪感心~~~…" at bounding box center [582, 253] width 1165 height 507
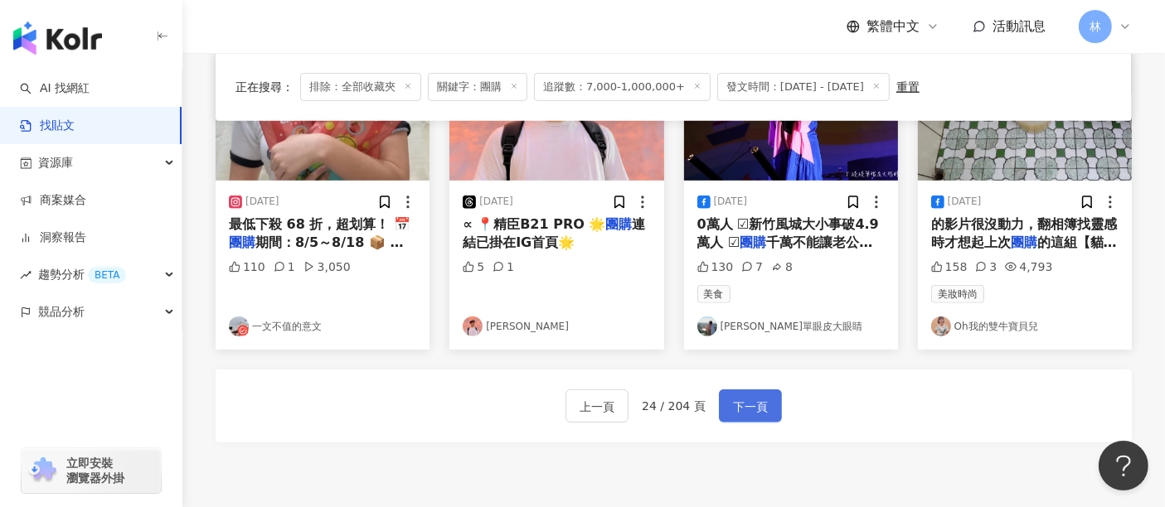
click at [744, 390] on button "下一頁" at bounding box center [750, 406] width 63 height 33
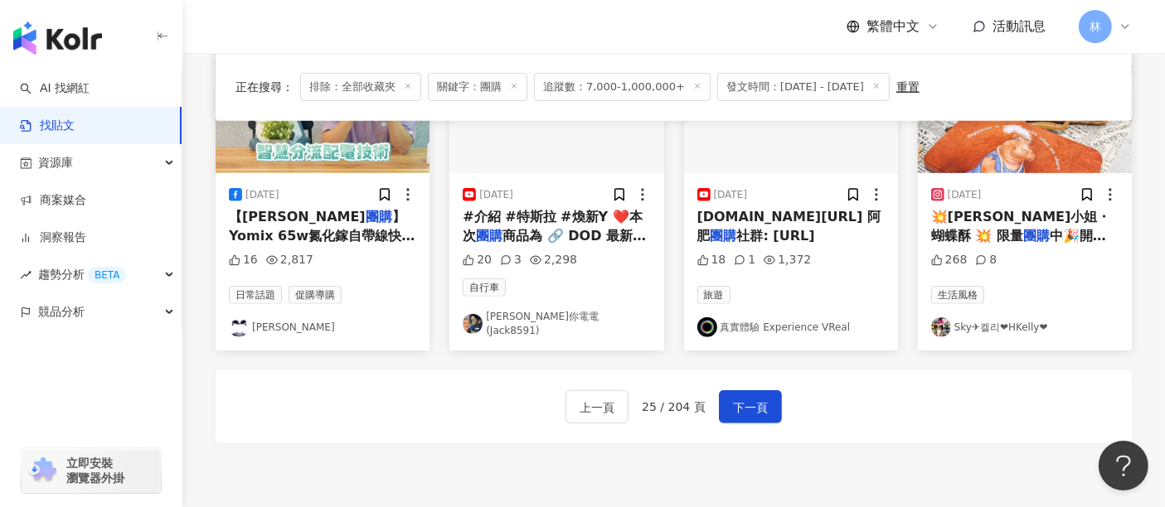
scroll to position [928, 0]
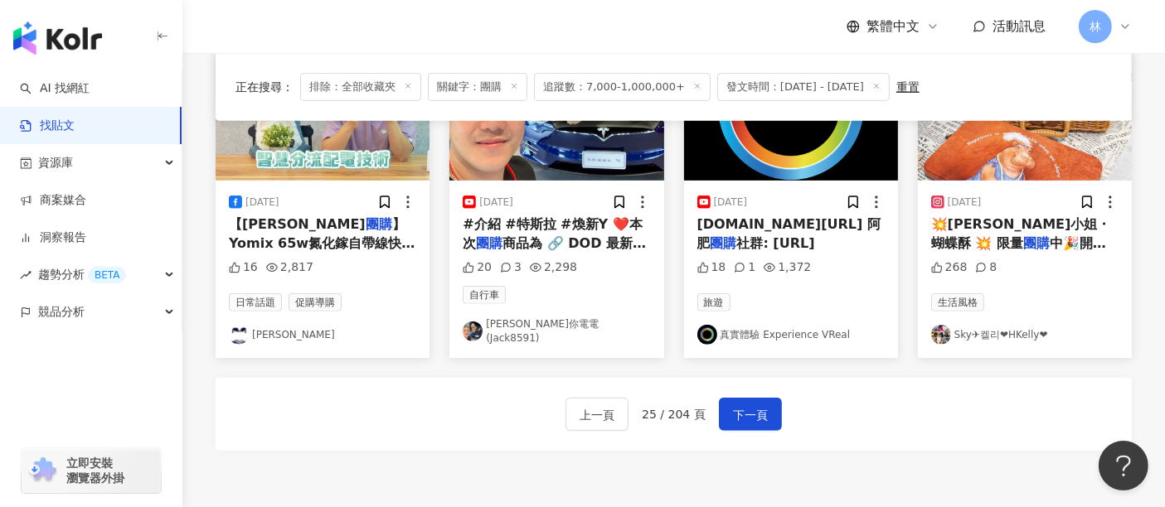
click at [990, 394] on div "上一頁 25 / 204 頁 下一頁" at bounding box center [674, 414] width 916 height 73
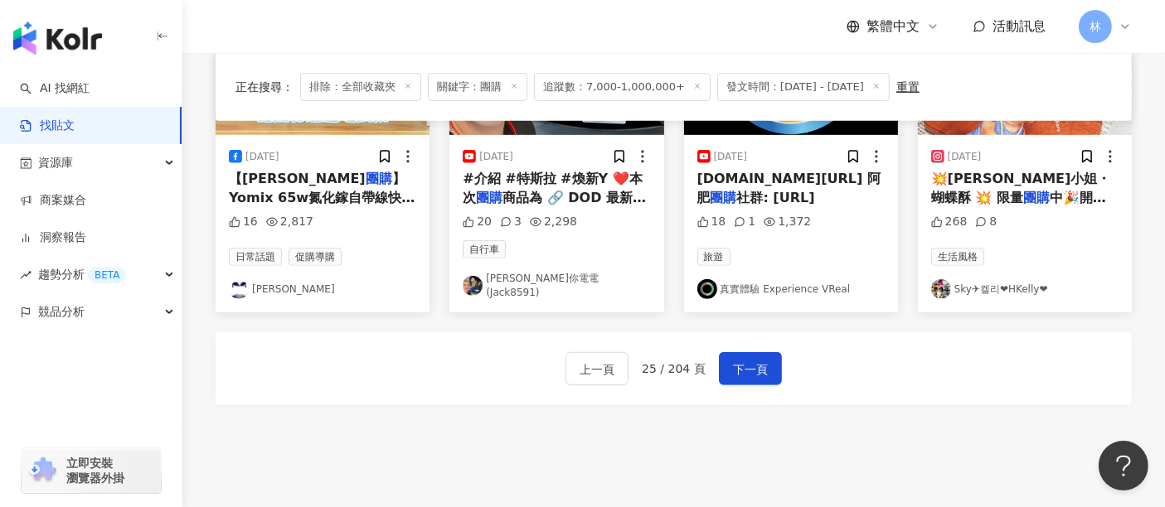
scroll to position [1013, 0]
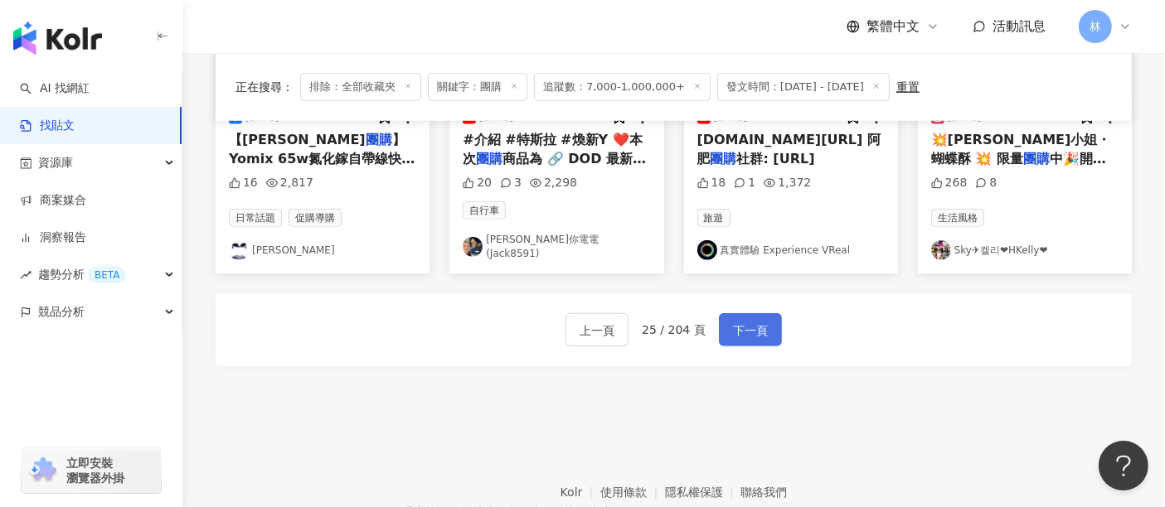
click at [766, 316] on button "下一頁" at bounding box center [750, 329] width 63 height 33
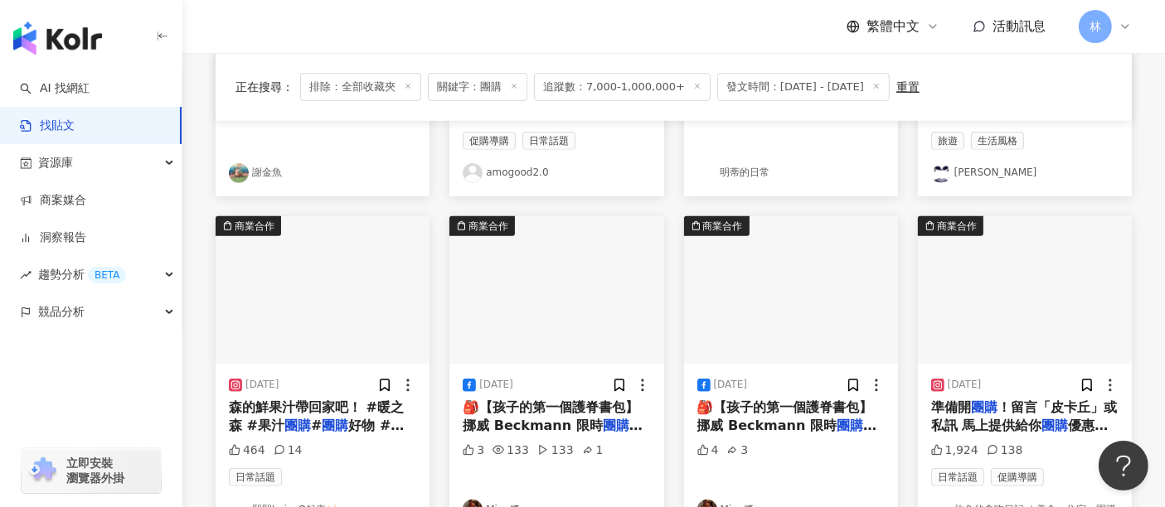
scroll to position [836, 0]
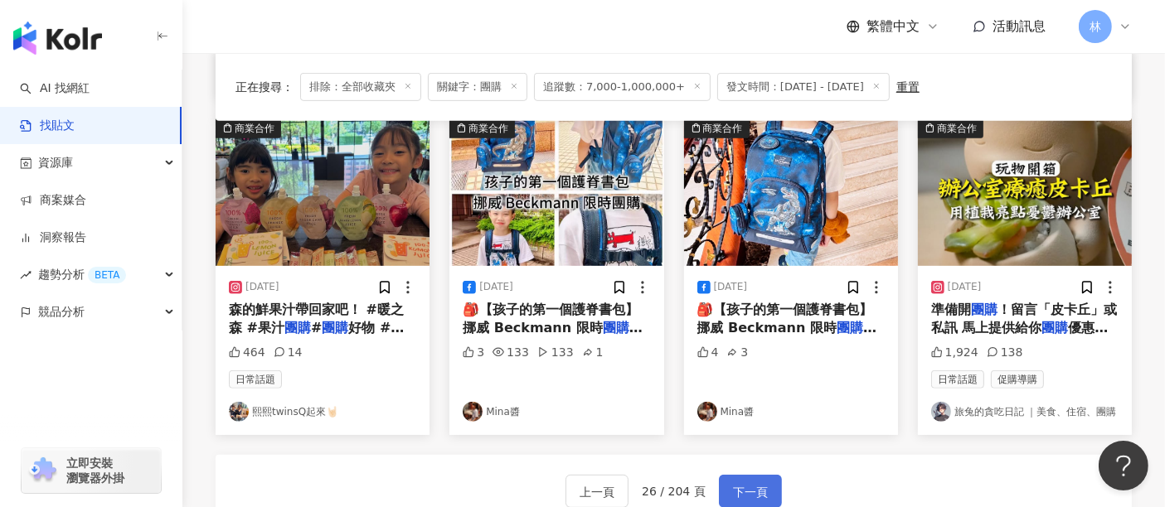
click at [764, 491] on button "下一頁" at bounding box center [750, 491] width 63 height 33
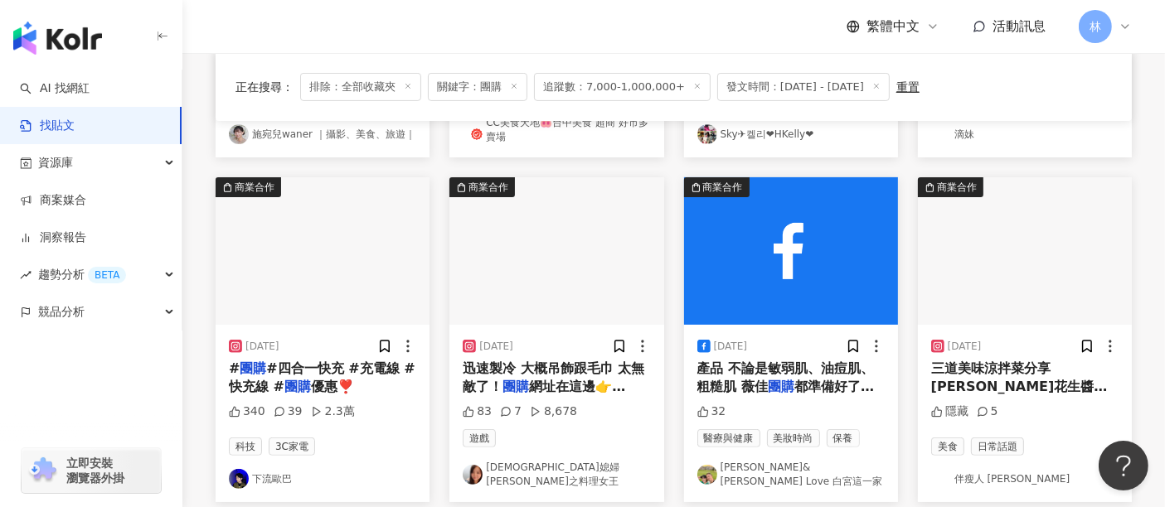
scroll to position [552, 0]
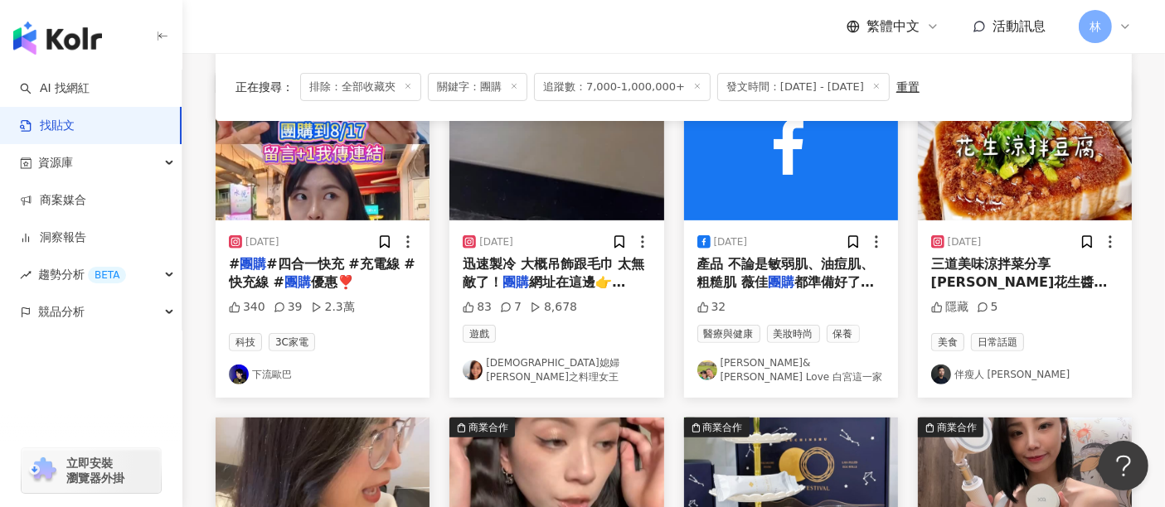
click at [739, 185] on img "button" at bounding box center [791, 147] width 214 height 148
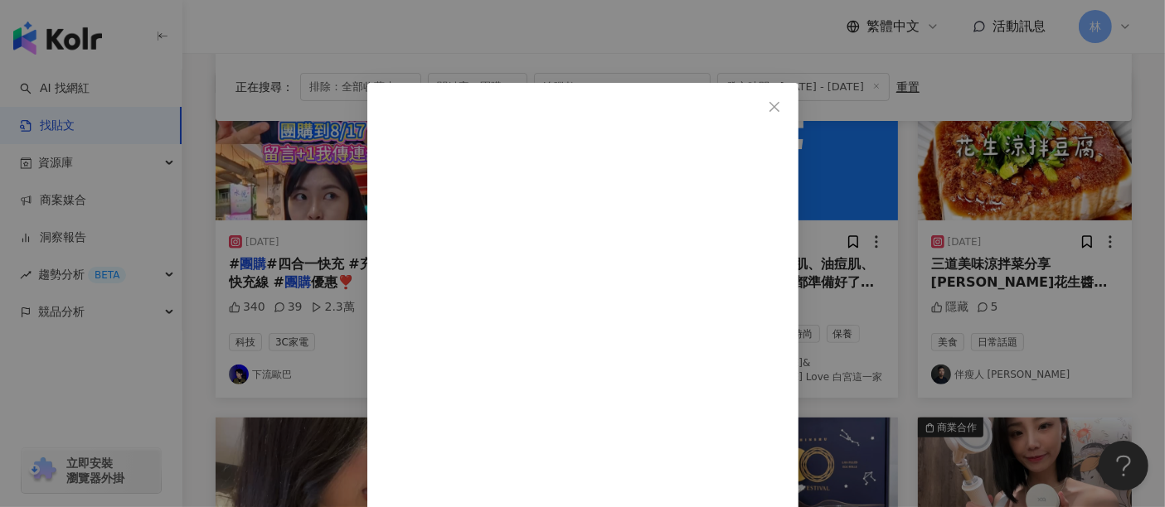
click at [1024, 202] on div "白吉勝&[PERSON_NAME] Love 白宮這一家 [DATE] 薇佳洗顏全系列真的要推爆🙌 依照不同膚況選擇適合當下的洗臉產品 不論是敏弱肌、油痘肌、…" at bounding box center [582, 253] width 1165 height 507
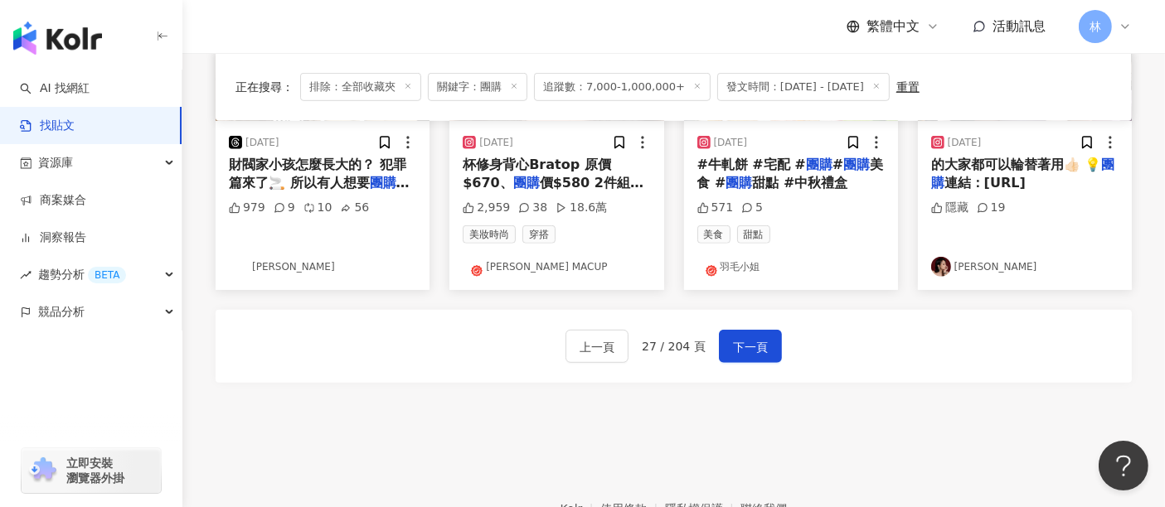
scroll to position [1013, 0]
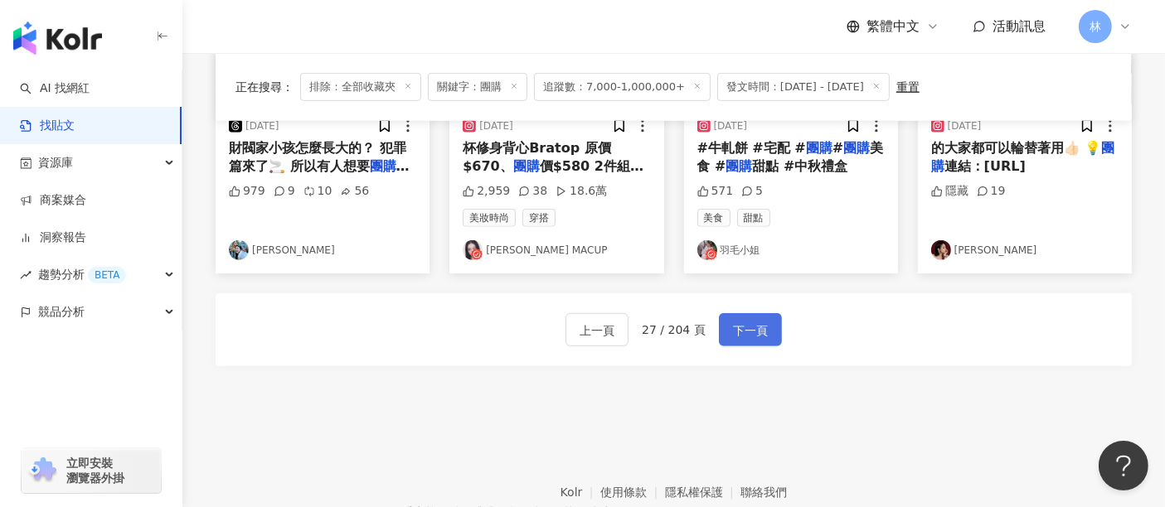
click at [734, 323] on span "下一頁" at bounding box center [750, 331] width 35 height 20
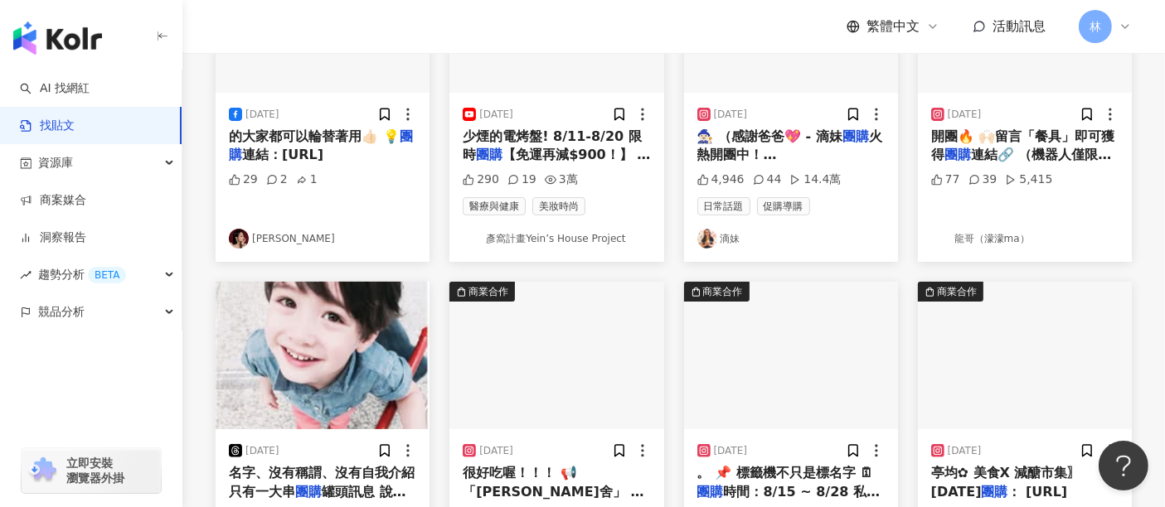
scroll to position [460, 0]
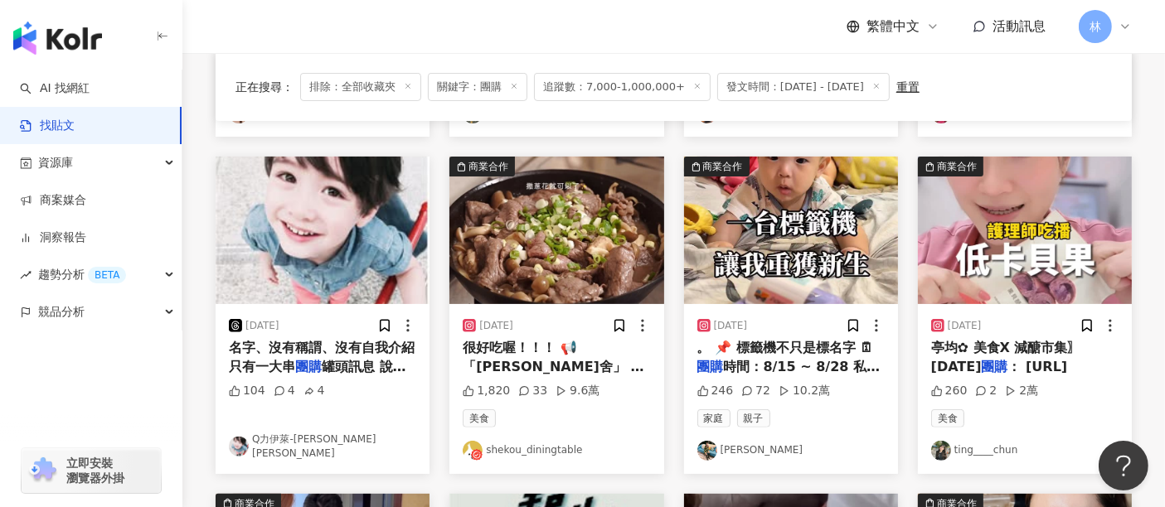
click at [966, 239] on img "button" at bounding box center [1025, 231] width 214 height 148
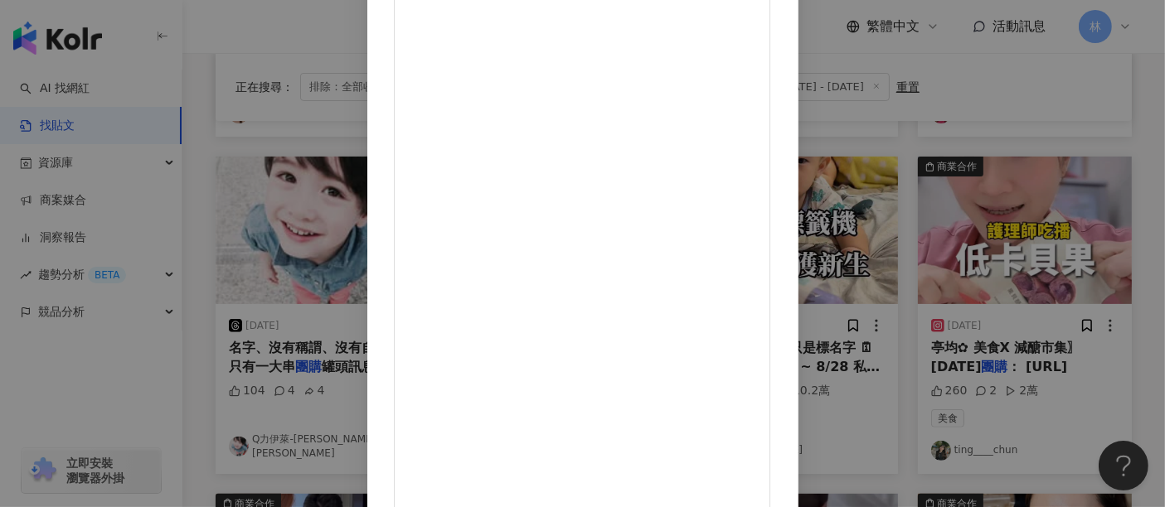
scroll to position [235, 0]
click at [1080, 221] on div "ting____chun [DATE] 各位！冷凍免運啊！！ 眼睛看過來！！開團了哇呼！ 「嘴饞可以，胖不行！」 低卡貝果開團啦～ 早午餐、下午茶一口接一口 …" at bounding box center [582, 253] width 1165 height 507
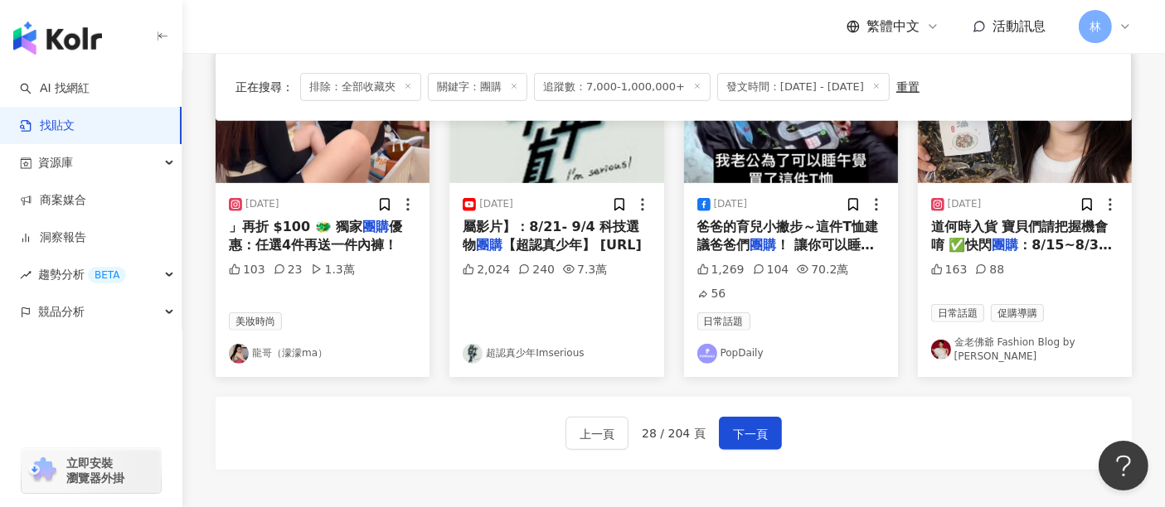
scroll to position [921, 0]
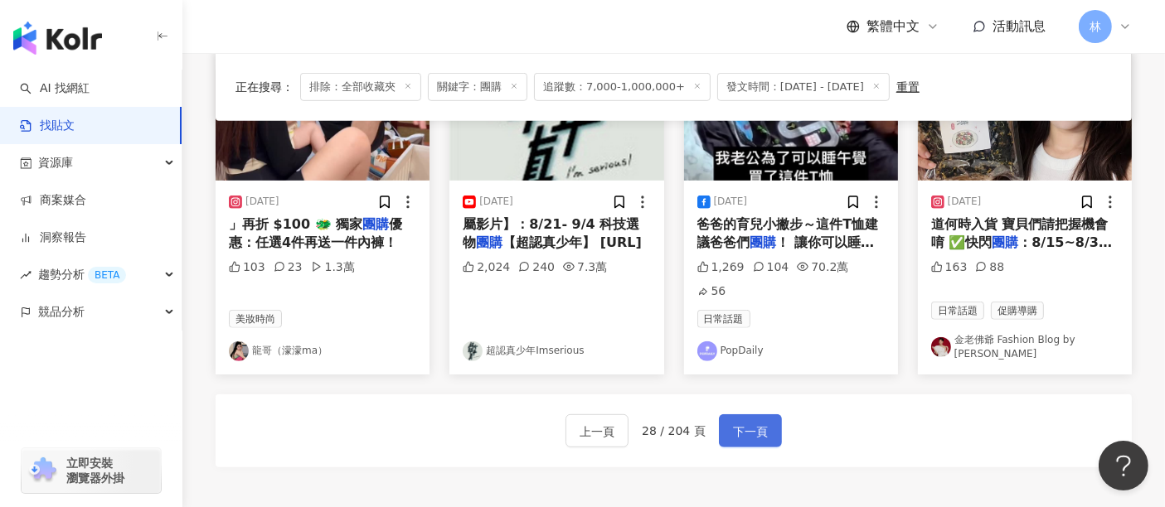
click at [735, 422] on span "下一頁" at bounding box center [750, 432] width 35 height 20
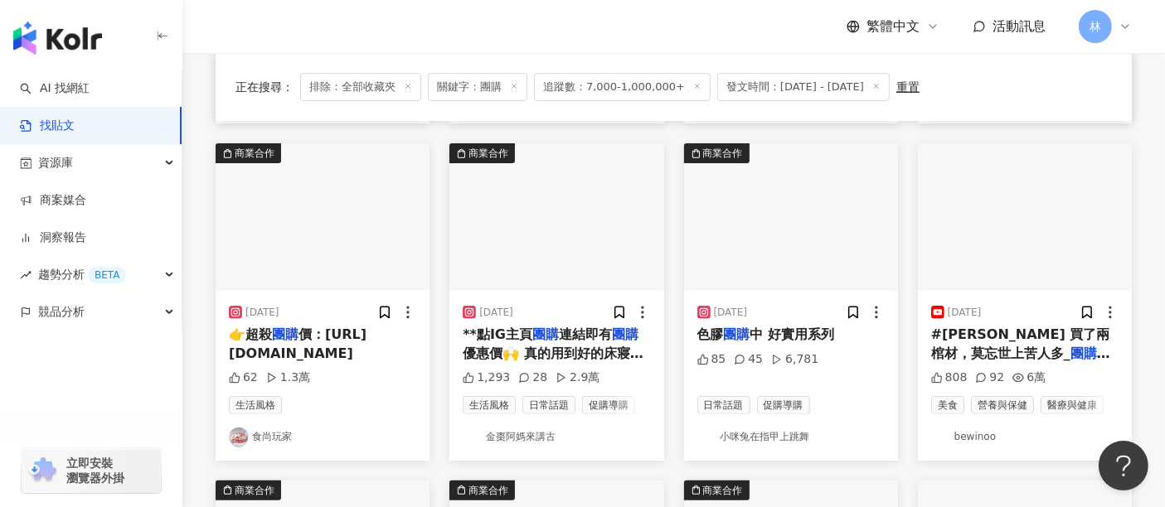
scroll to position [368, 0]
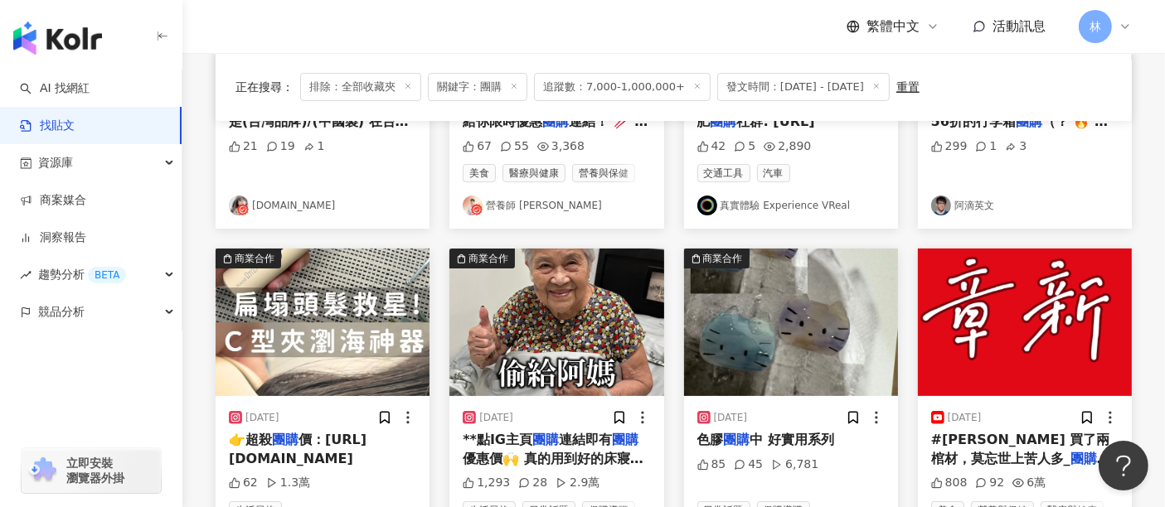
click at [584, 345] on img "button" at bounding box center [556, 323] width 214 height 148
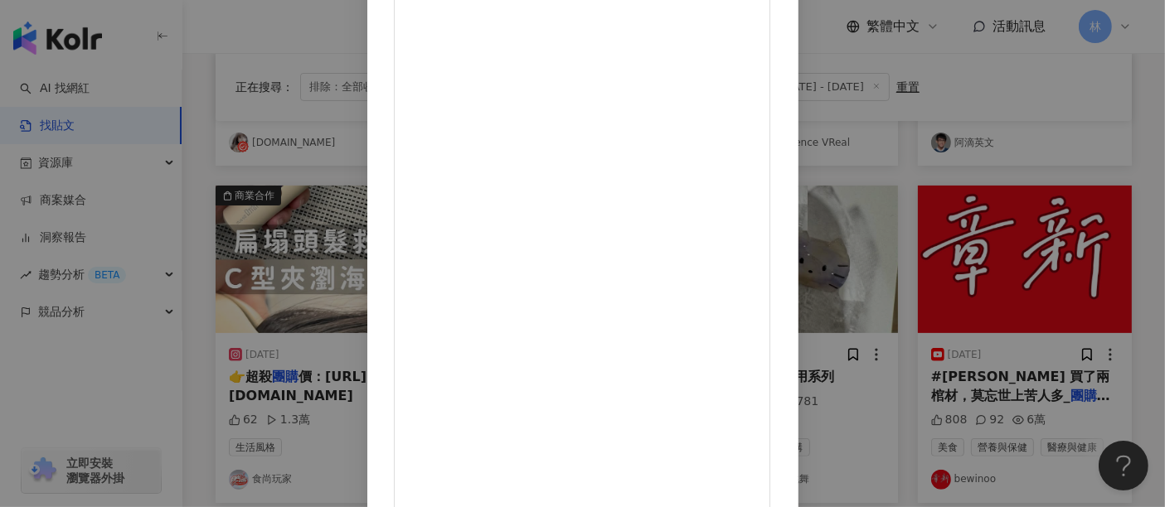
scroll to position [460, 0]
